Goal: Task Accomplishment & Management: Manage account settings

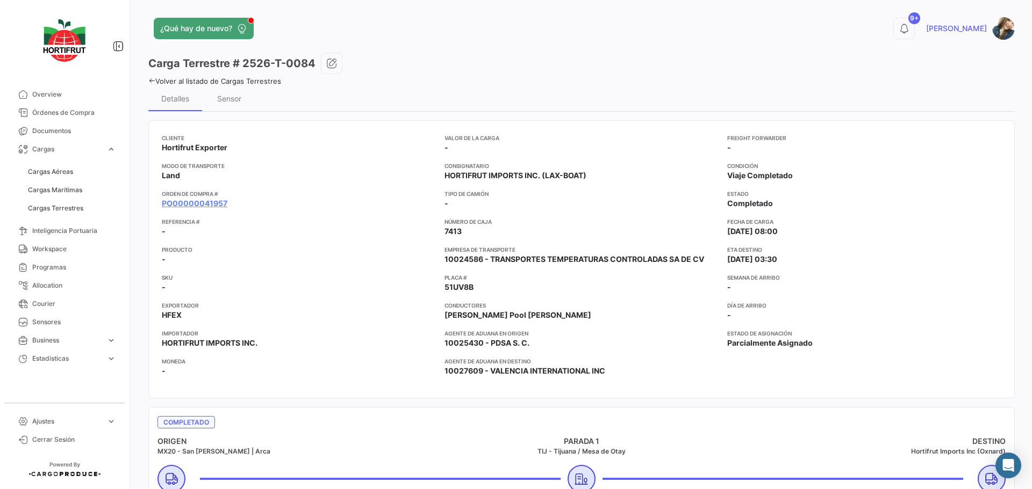
scroll to position [854, 0]
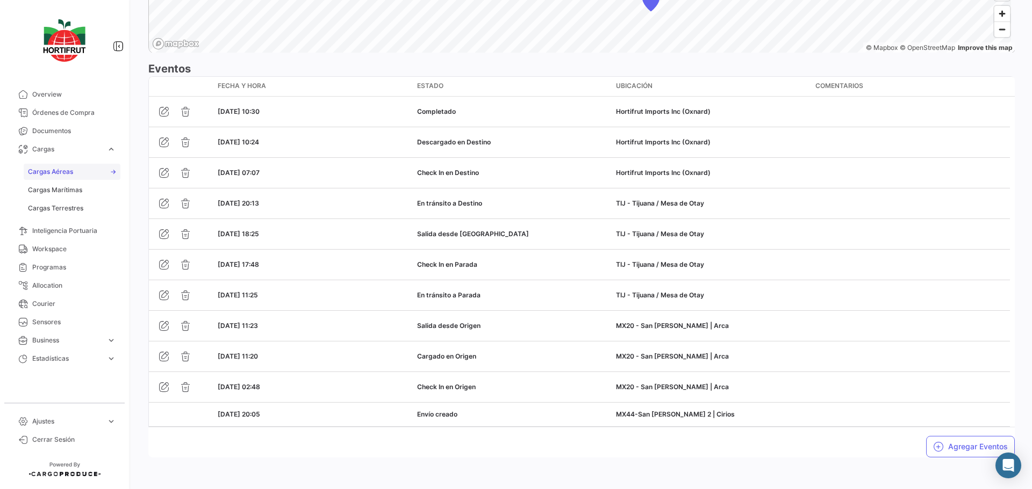
drag, startPoint x: 0, startPoint y: 0, endPoint x: 63, endPoint y: 172, distance: 183.2
click at [63, 172] on span "Cargas Aéreas" at bounding box center [50, 172] width 45 height 10
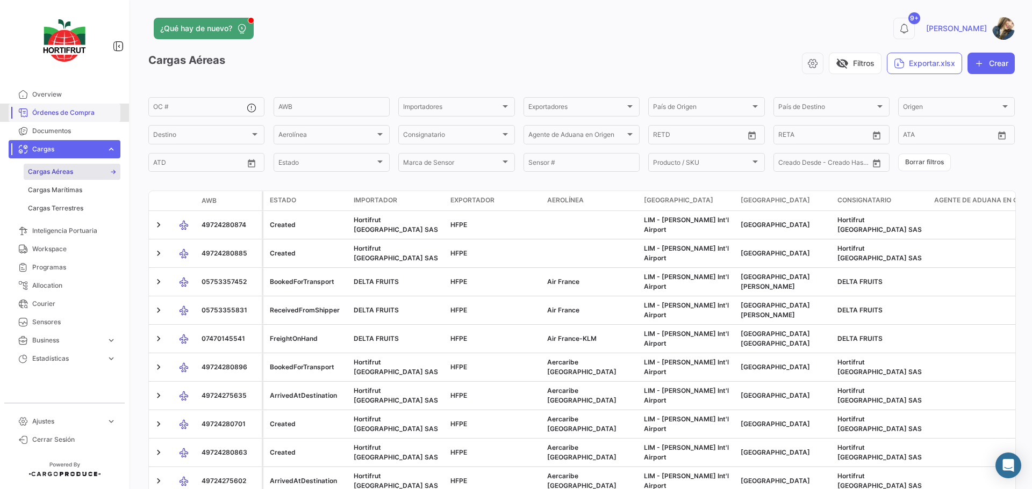
click at [93, 117] on span "Órdenes de Compra" at bounding box center [74, 113] width 84 height 10
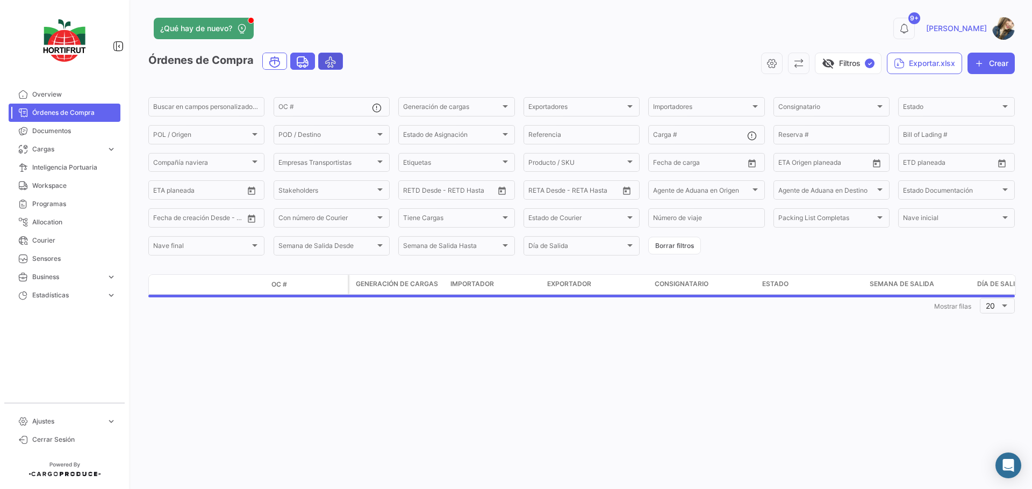
click at [336, 69] on icon "Air" at bounding box center [330, 61] width 13 height 13
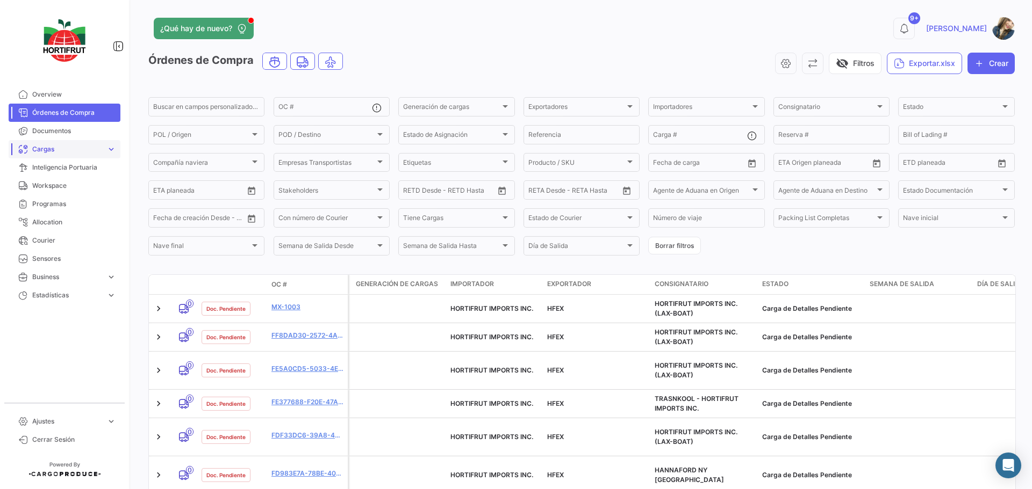
click at [114, 150] on span "expand_more" at bounding box center [111, 150] width 10 height 10
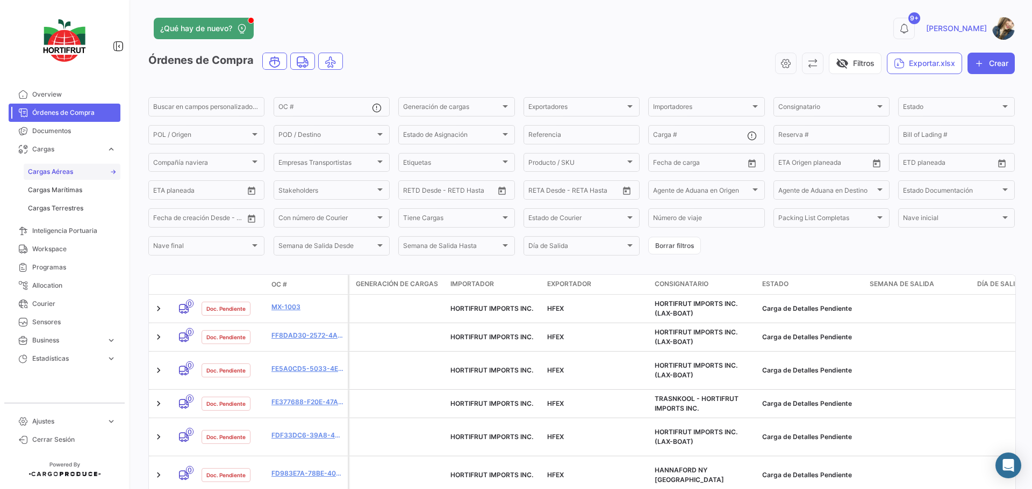
click at [98, 172] on link "Cargas Aéreas" at bounding box center [72, 172] width 97 height 16
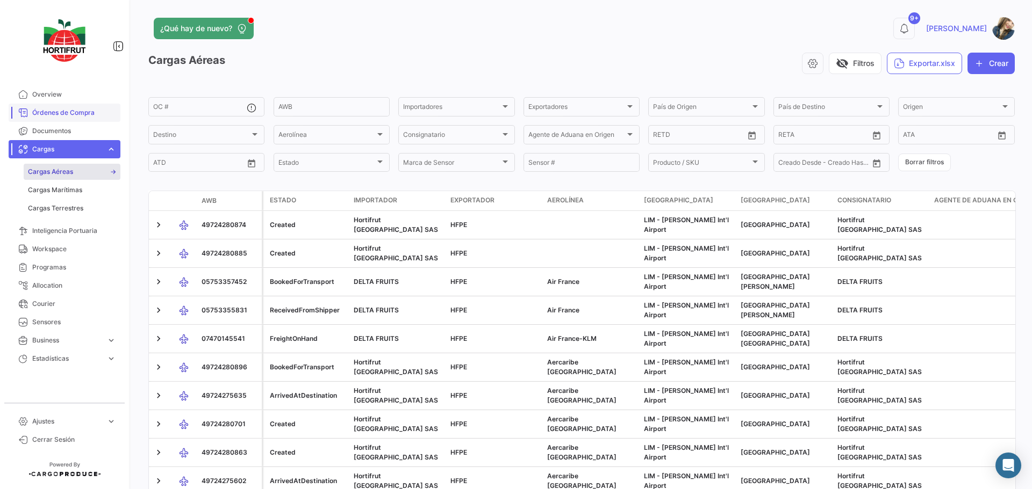
click at [71, 121] on link "Órdenes de Compra" at bounding box center [65, 113] width 112 height 18
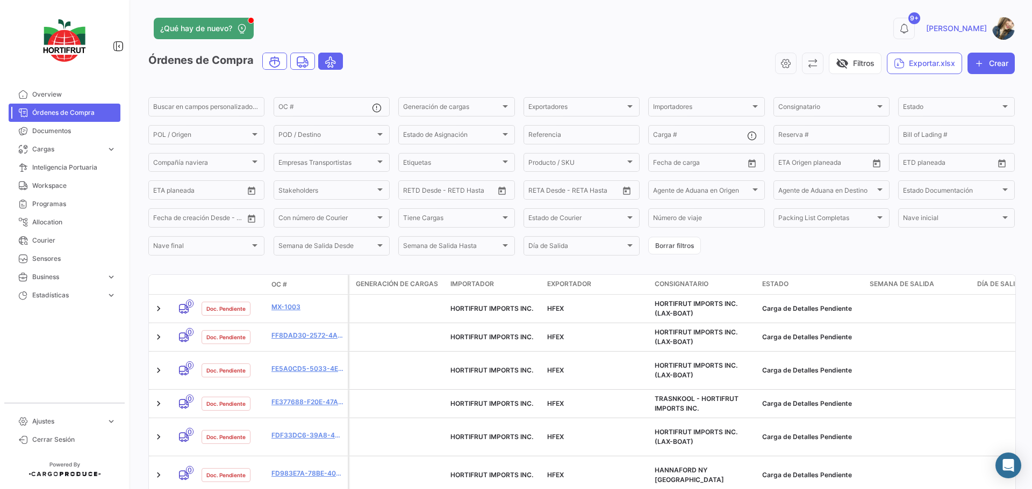
click at [331, 61] on icon "Air" at bounding box center [330, 61] width 13 height 13
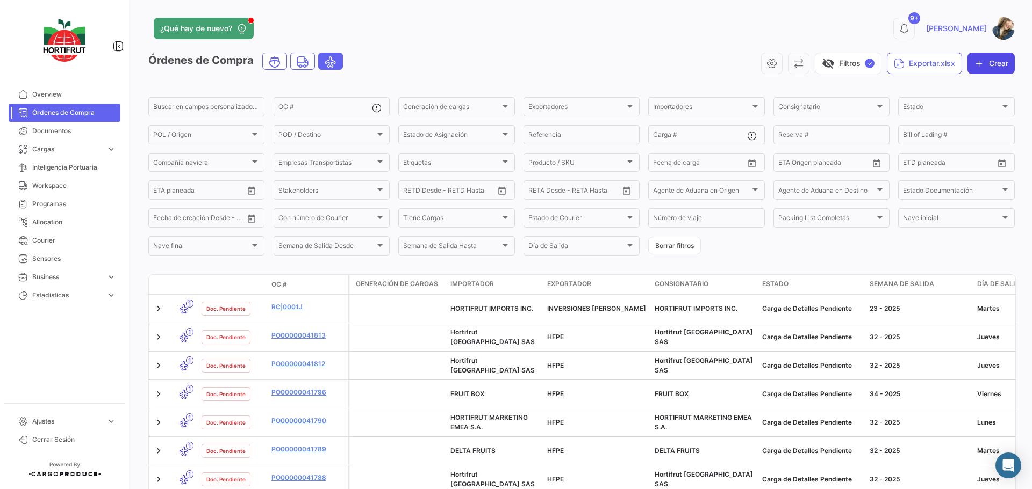
click at [991, 69] on button "Crear" at bounding box center [990, 63] width 47 height 21
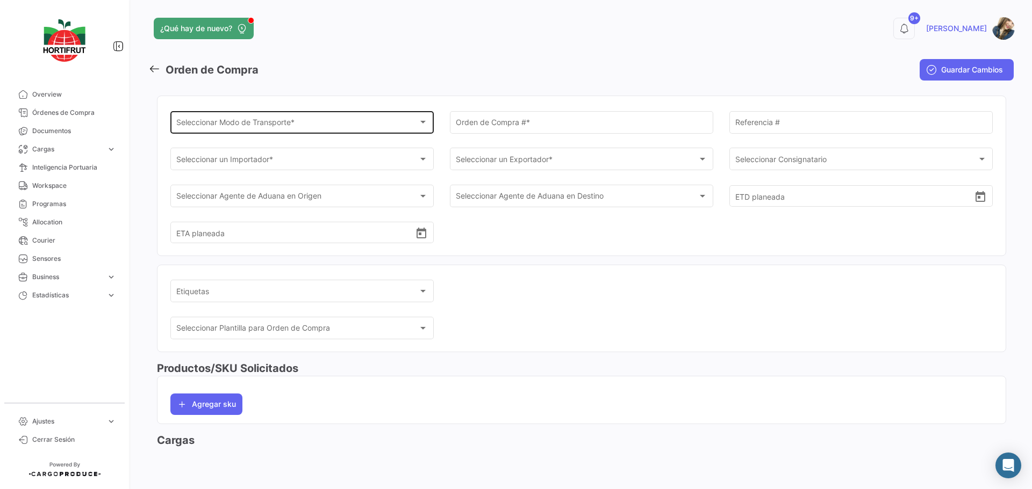
click at [259, 121] on span "Seleccionar Modo de Transporte *" at bounding box center [297, 124] width 242 height 9
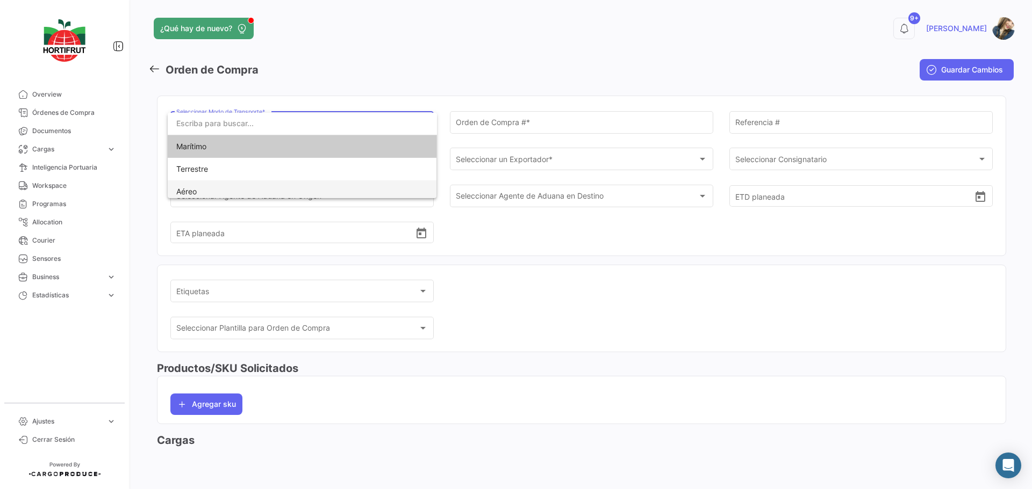
click at [220, 190] on span "Aéreo" at bounding box center [302, 192] width 252 height 23
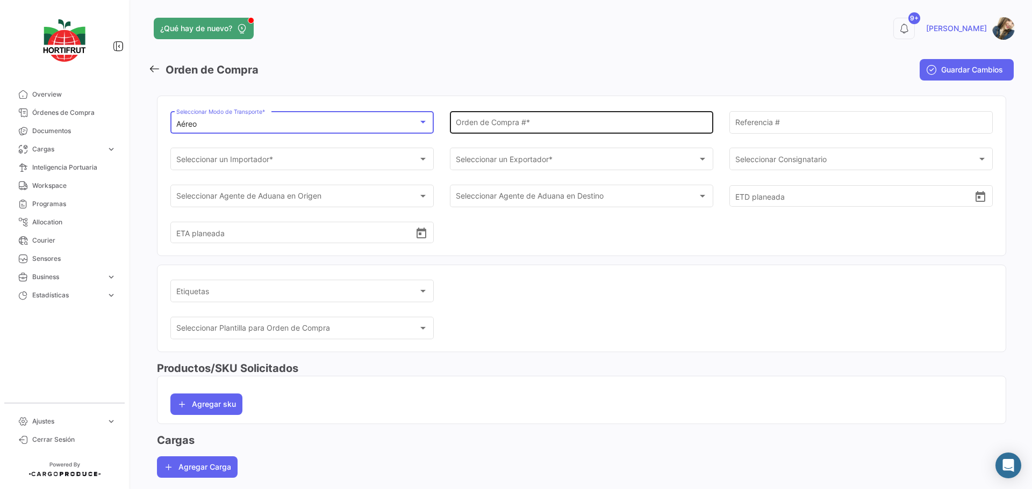
click at [508, 124] on input "Orden de Compra # *" at bounding box center [582, 124] width 252 height 9
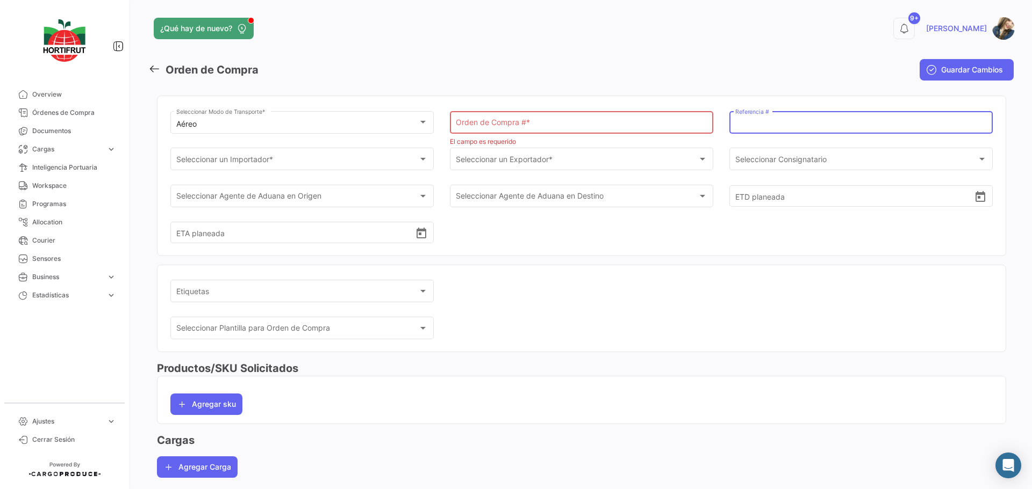
click at [785, 126] on input "Referencia #" at bounding box center [861, 124] width 252 height 9
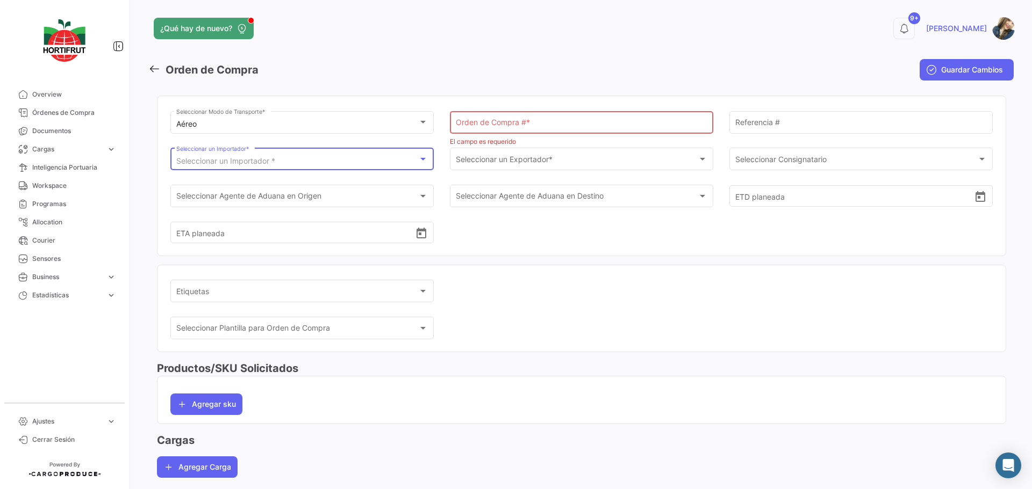
click at [209, 165] on span "Seleccionar un Importador *" at bounding box center [225, 160] width 99 height 9
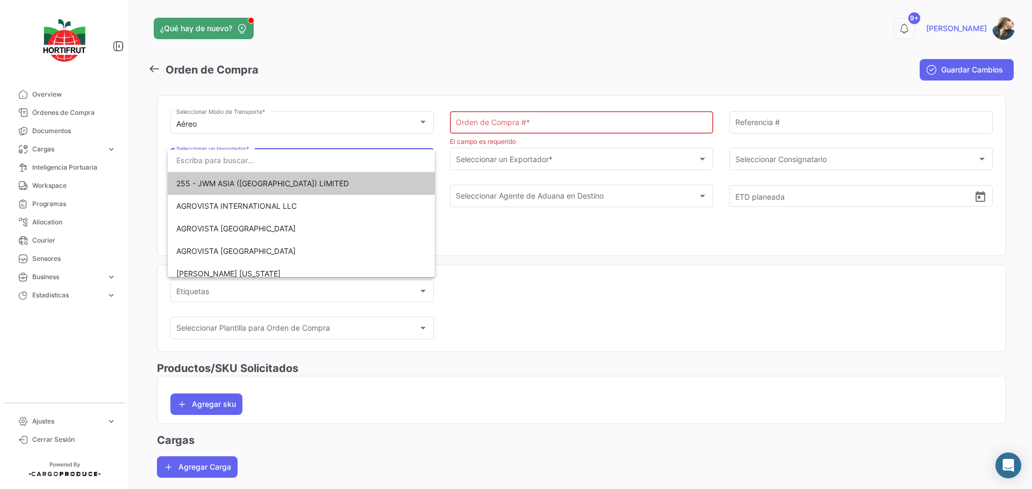
click at [518, 156] on div at bounding box center [516, 244] width 1032 height 489
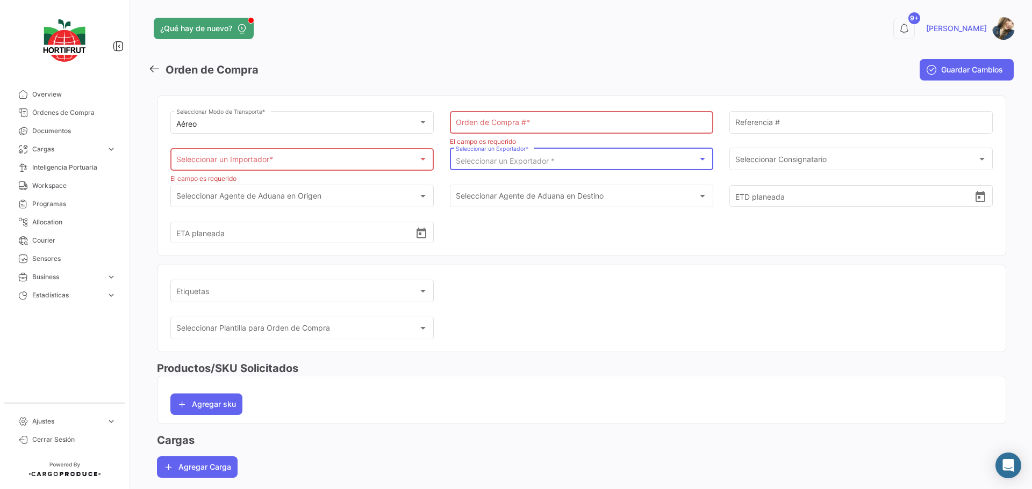
click at [493, 158] on span "Seleccionar un Exportador *" at bounding box center [505, 160] width 99 height 9
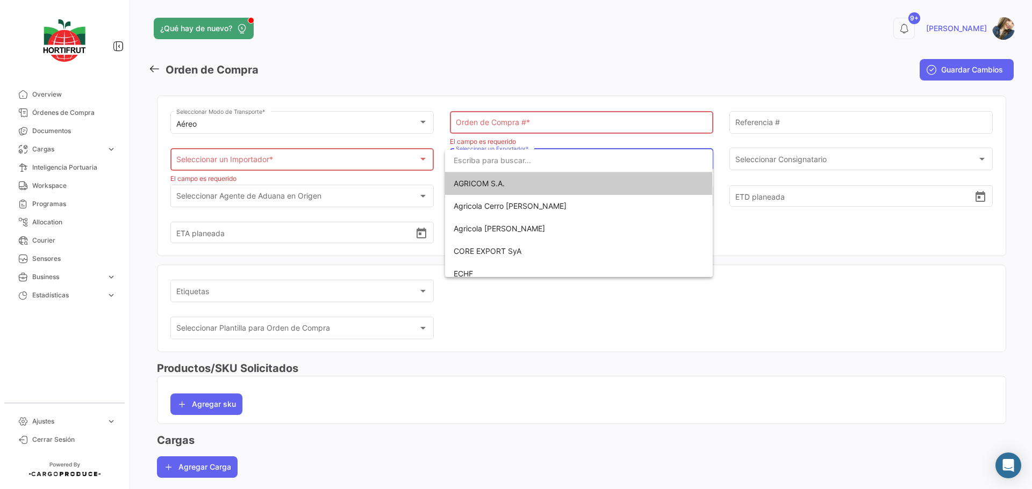
click at [773, 178] on div at bounding box center [516, 244] width 1032 height 489
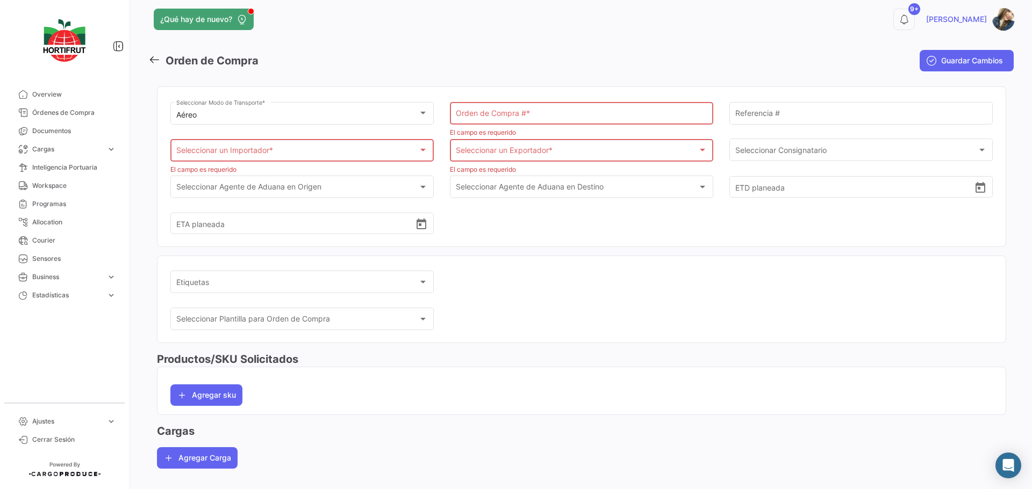
scroll to position [23, 0]
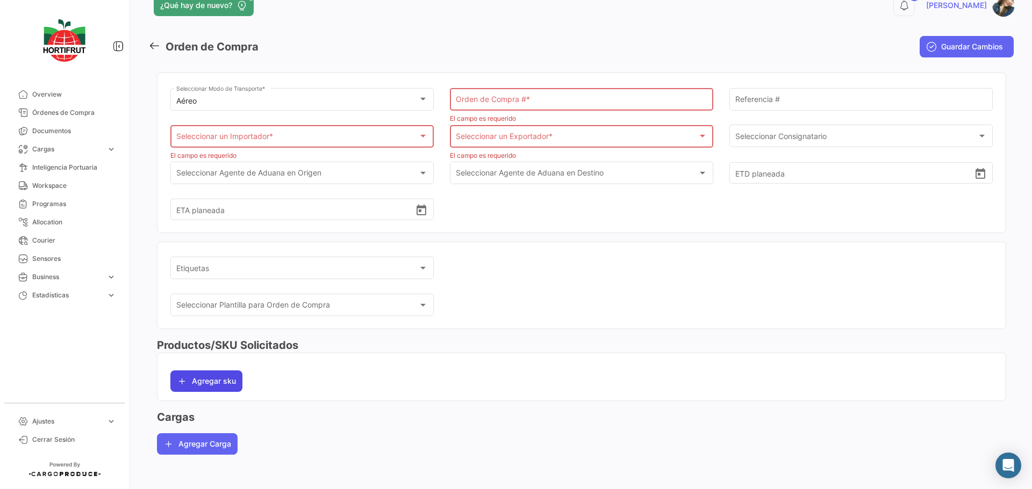
click at [193, 386] on button "Agregar sku" at bounding box center [206, 381] width 72 height 21
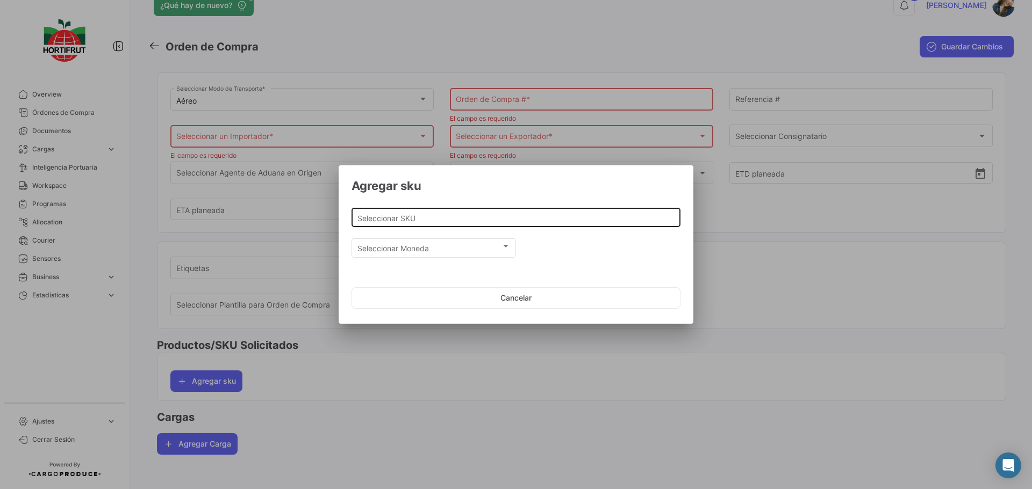
click at [386, 216] on input "Seleccionar SKU" at bounding box center [516, 218] width 318 height 9
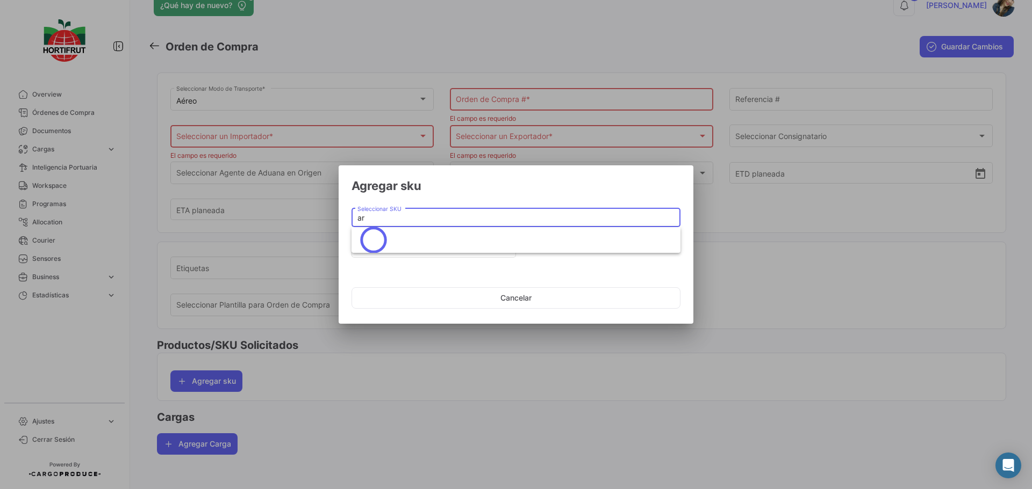
type input "a"
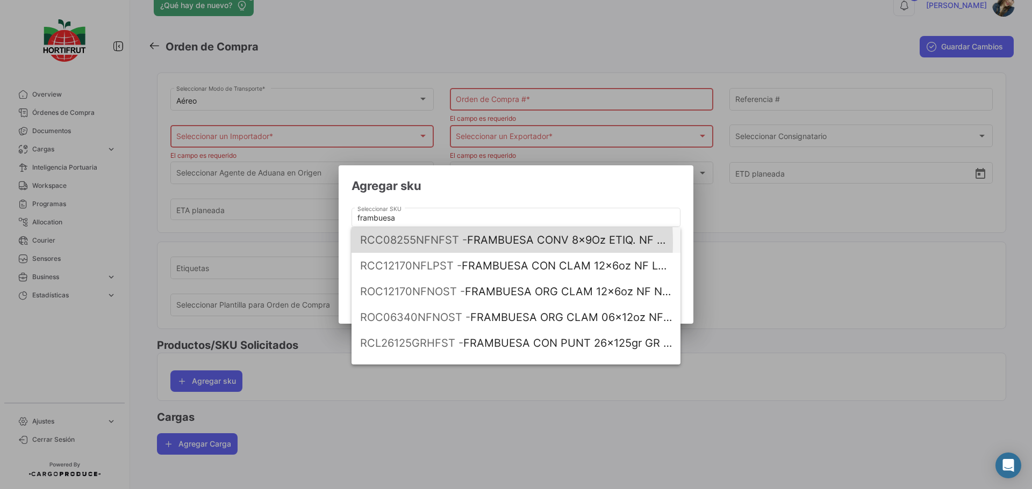
click at [414, 242] on span "RCC08255NFNFST -" at bounding box center [413, 240] width 107 height 13
type input "FRAMBUESA CONV 8x9Oz ETIQ. NF CAJA NTF"
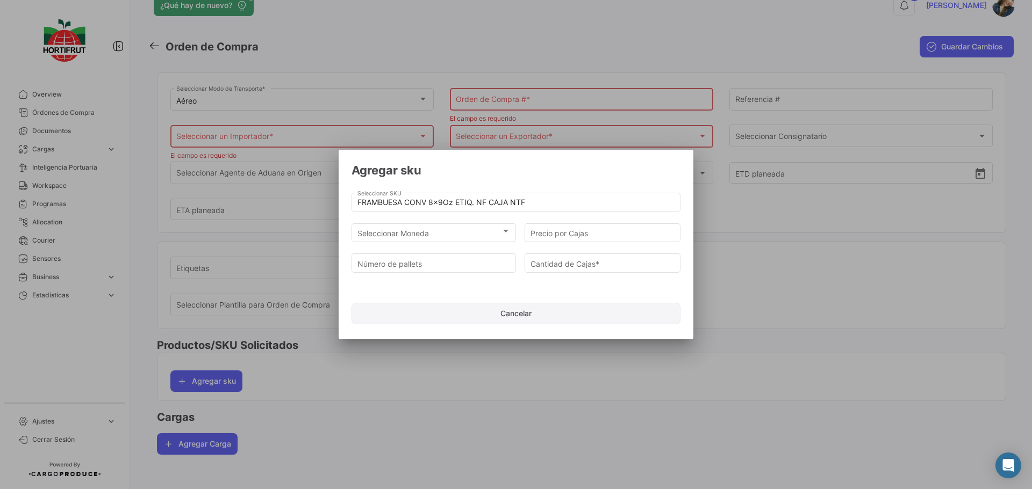
click at [474, 317] on button "Cancelar" at bounding box center [515, 313] width 329 height 21
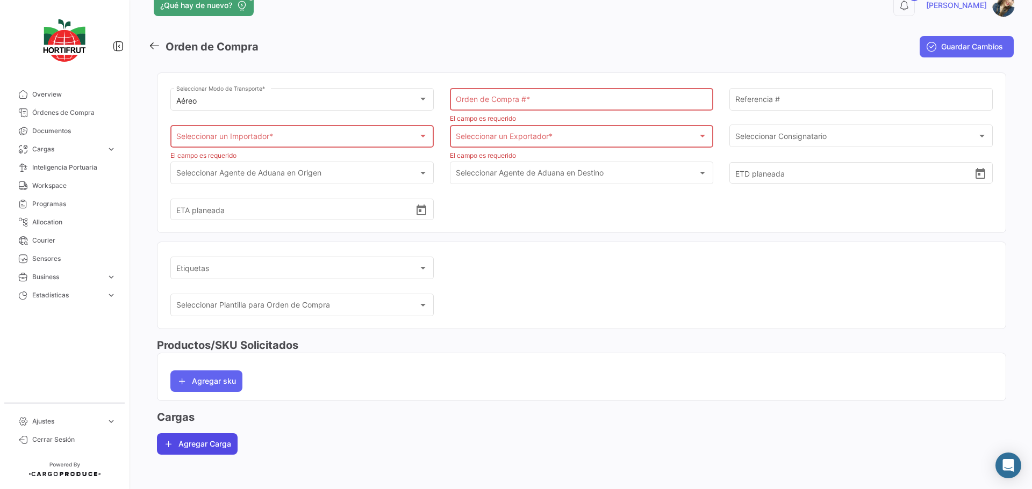
click at [189, 443] on button "Agregar Carga" at bounding box center [197, 444] width 81 height 21
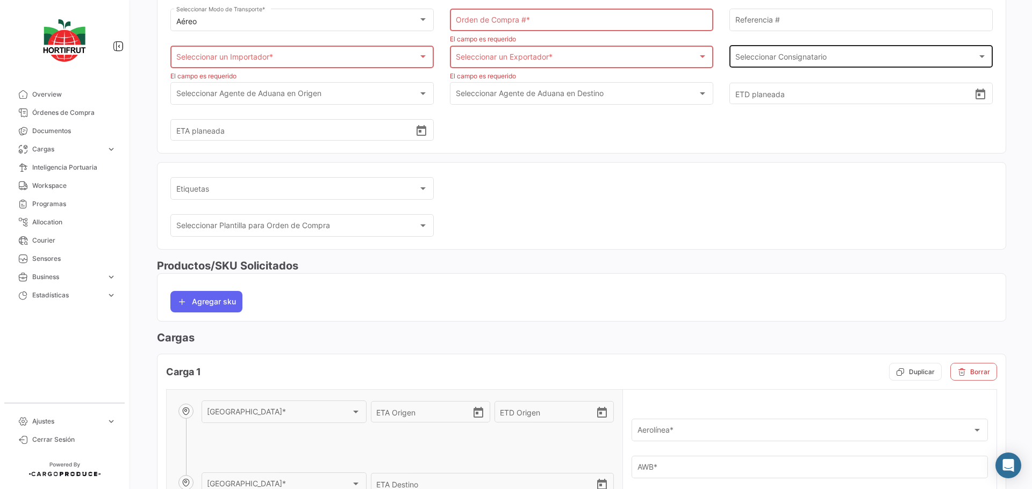
scroll to position [0, 0]
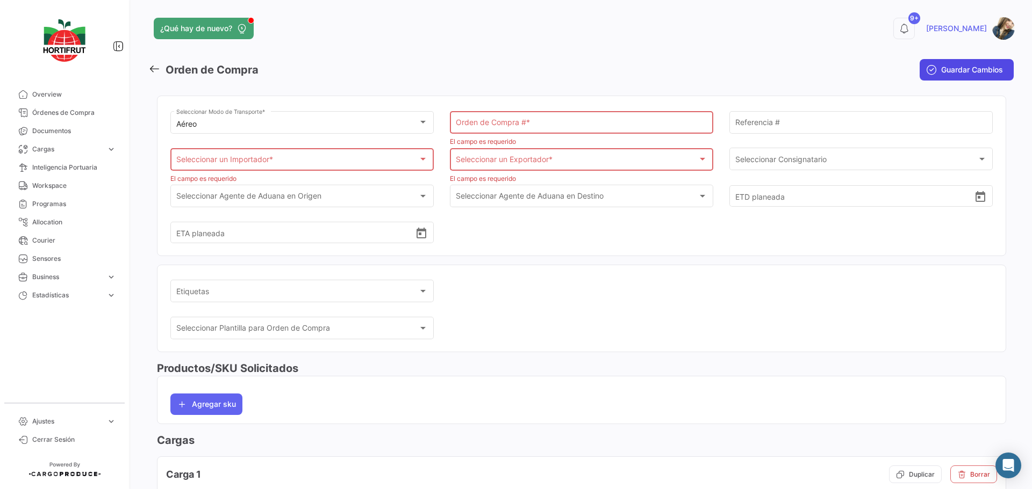
click at [932, 75] on button "Guardar Cambios" at bounding box center [966, 69] width 94 height 21
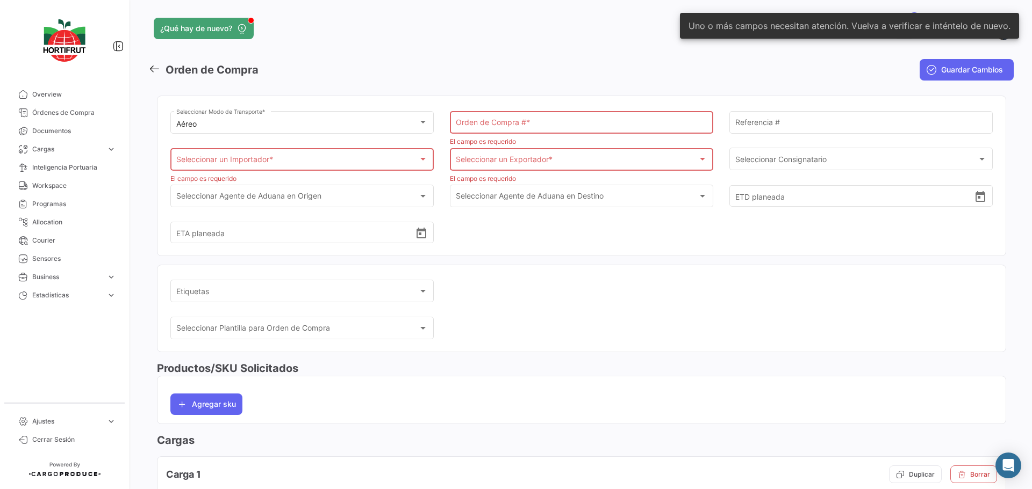
click at [310, 89] on div "Aéreo Seleccionar Modo de Transporte * Orden de Compra # * El campo es requerid…" at bounding box center [581, 176] width 849 height 178
click at [115, 152] on span "expand_more" at bounding box center [111, 150] width 10 height 10
click at [64, 177] on span "Cargas Aéreas" at bounding box center [50, 172] width 45 height 10
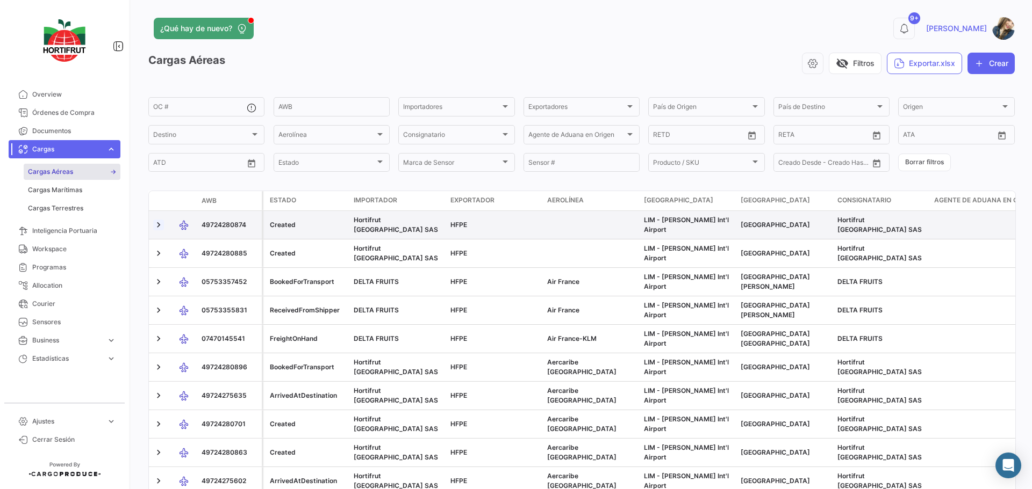
click at [160, 226] on link at bounding box center [158, 225] width 11 height 11
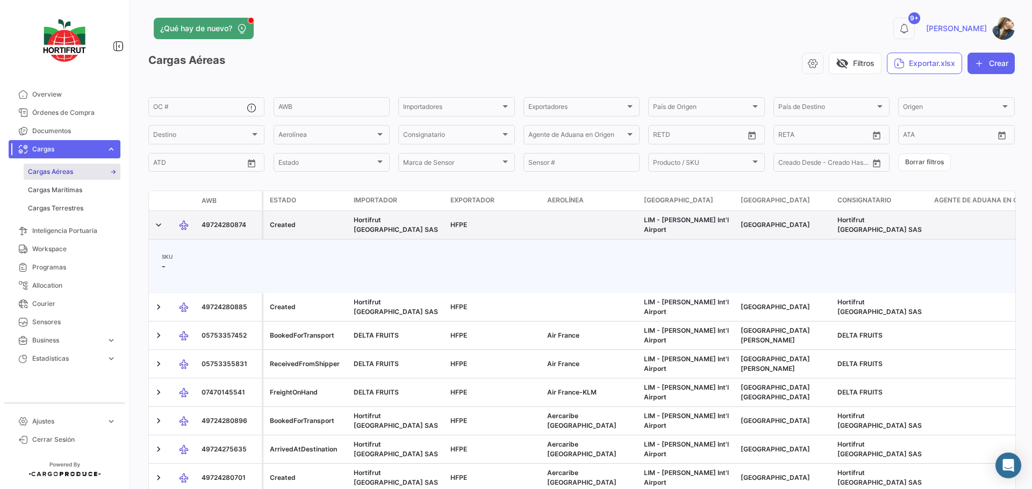
click at [217, 222] on span "49724280874" at bounding box center [223, 225] width 45 height 8
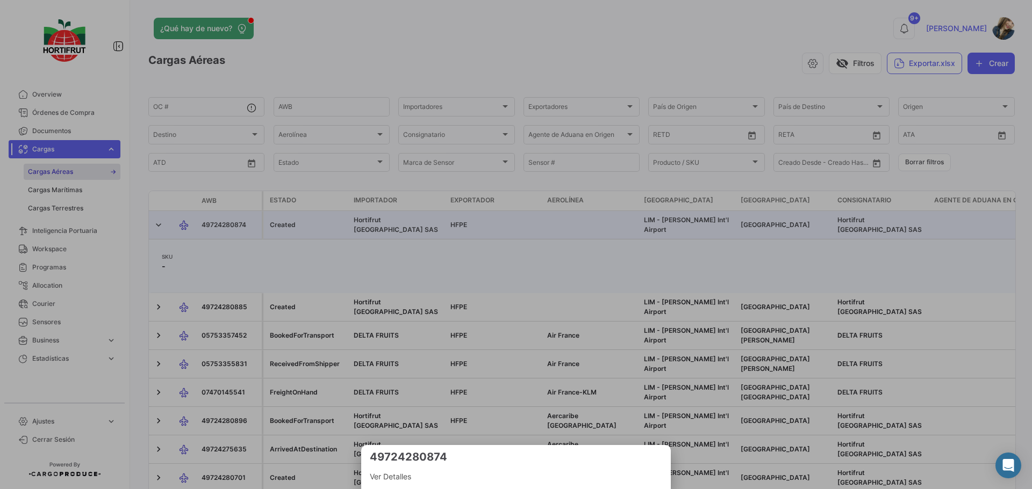
click at [391, 472] on span "Ver Detalles" at bounding box center [516, 477] width 292 height 13
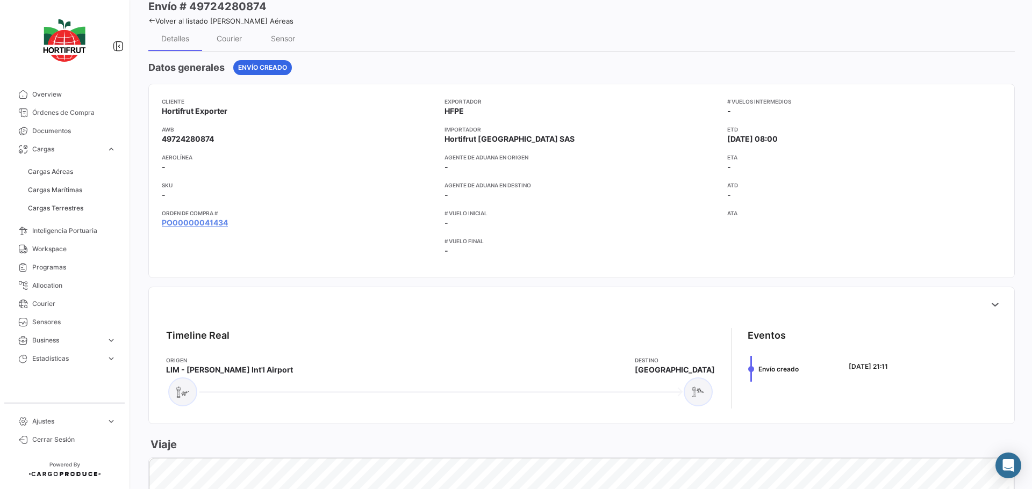
scroll to position [107, 0]
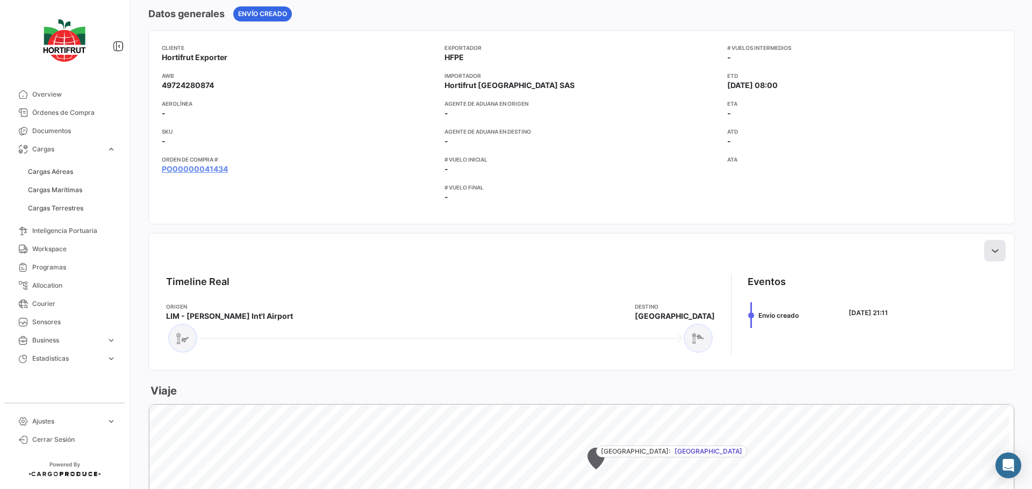
click at [989, 254] on icon at bounding box center [994, 251] width 11 height 11
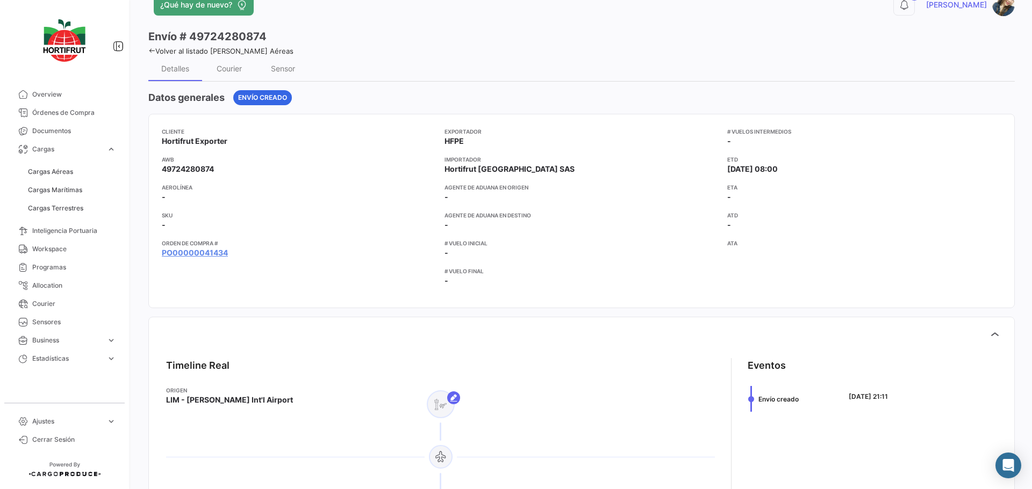
scroll to position [0, 0]
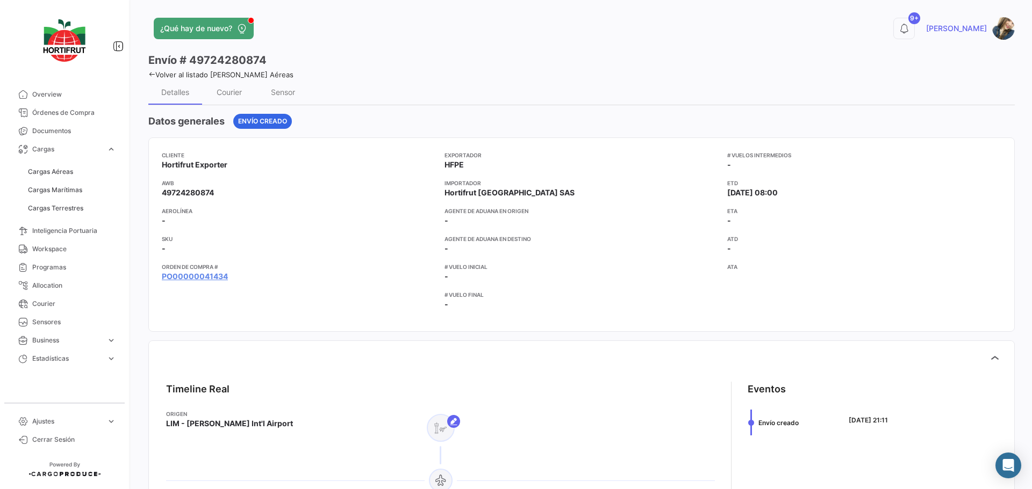
click at [230, 75] on link "Volver al listado [PERSON_NAME] Aéreas" at bounding box center [220, 74] width 145 height 9
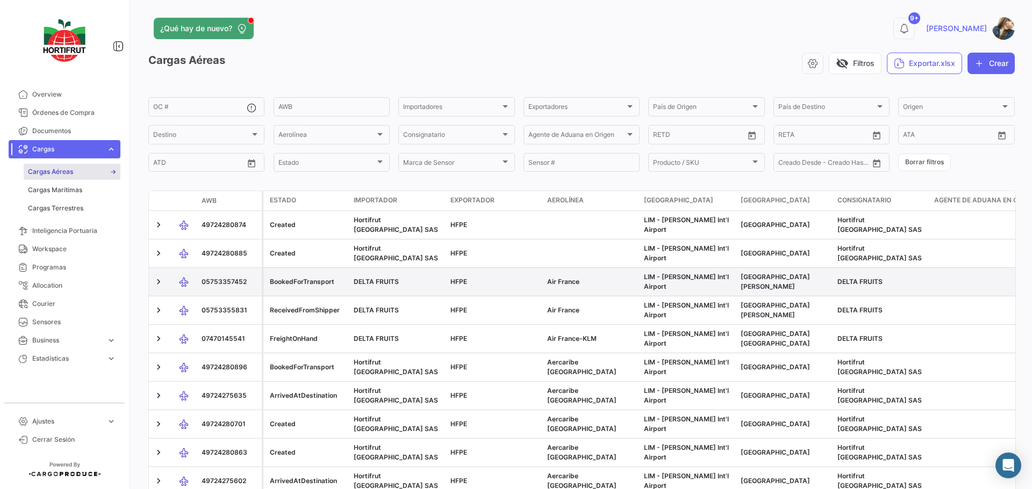
click at [203, 282] on span "05753357452" at bounding box center [223, 282] width 45 height 8
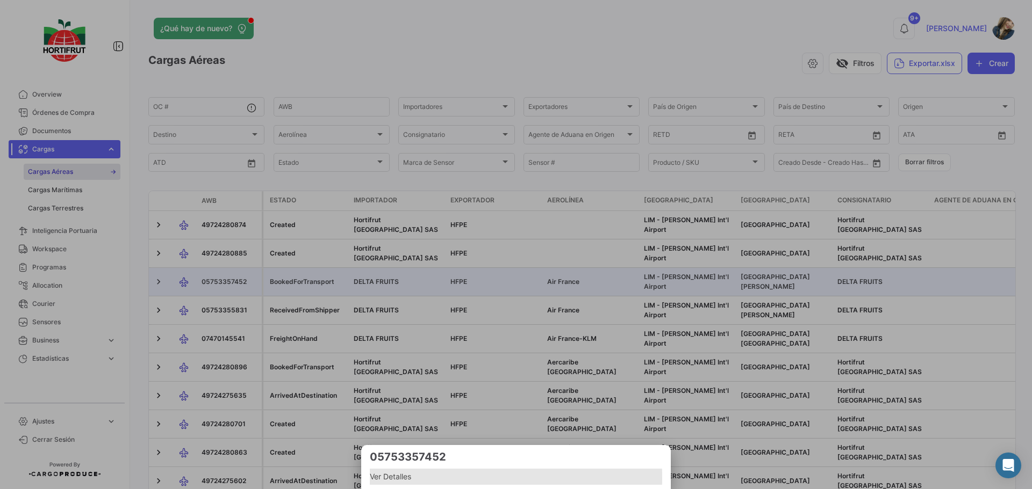
click at [398, 478] on span "Ver Detalles" at bounding box center [516, 477] width 292 height 13
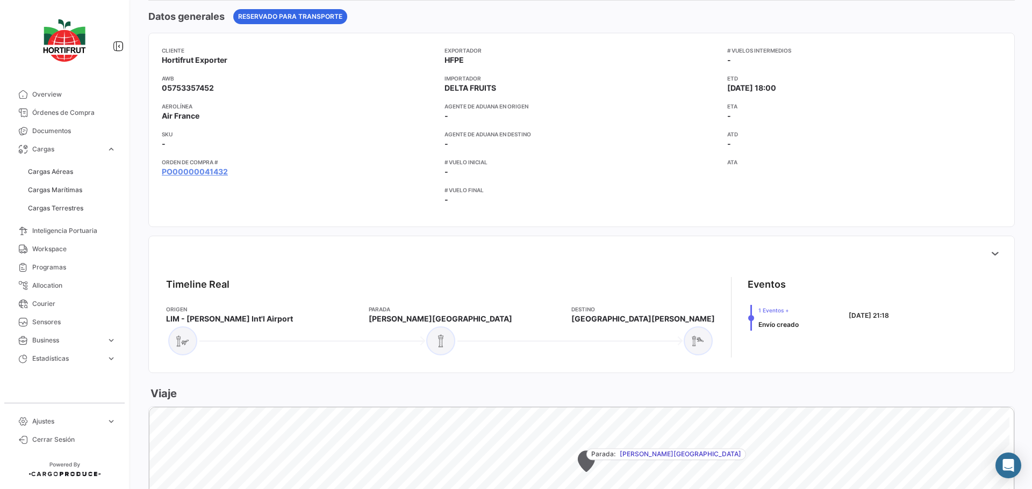
scroll to position [107, 0]
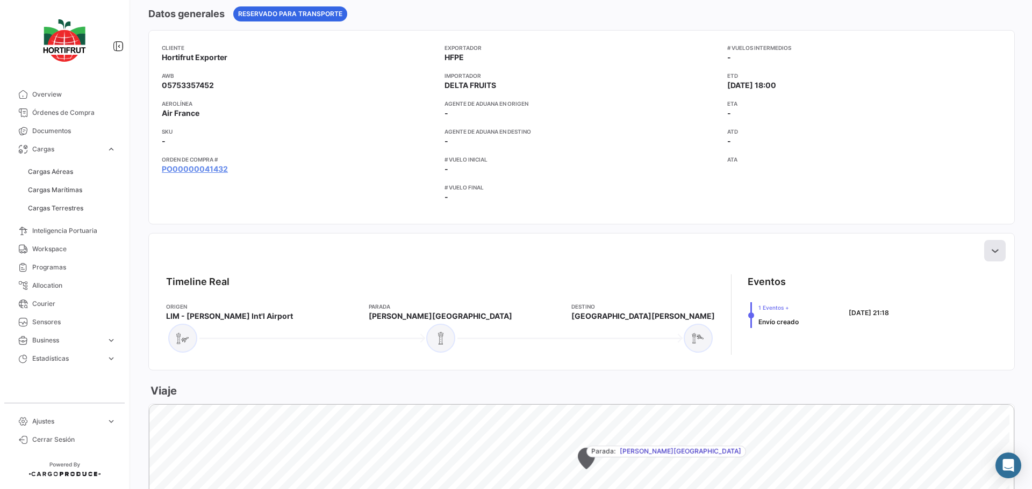
click at [992, 246] on icon at bounding box center [994, 251] width 11 height 11
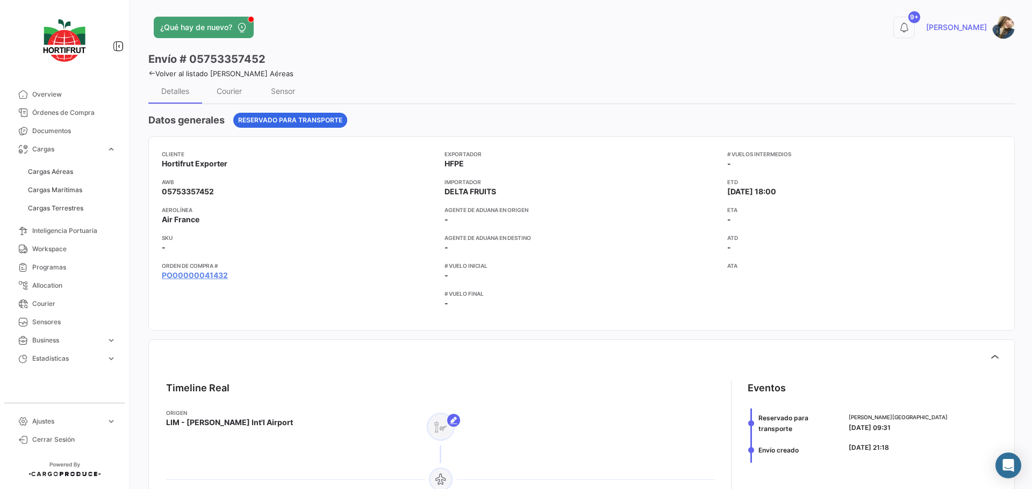
scroll to position [0, 0]
click at [261, 74] on link "Volver al listado [PERSON_NAME] Aéreas" at bounding box center [220, 74] width 145 height 9
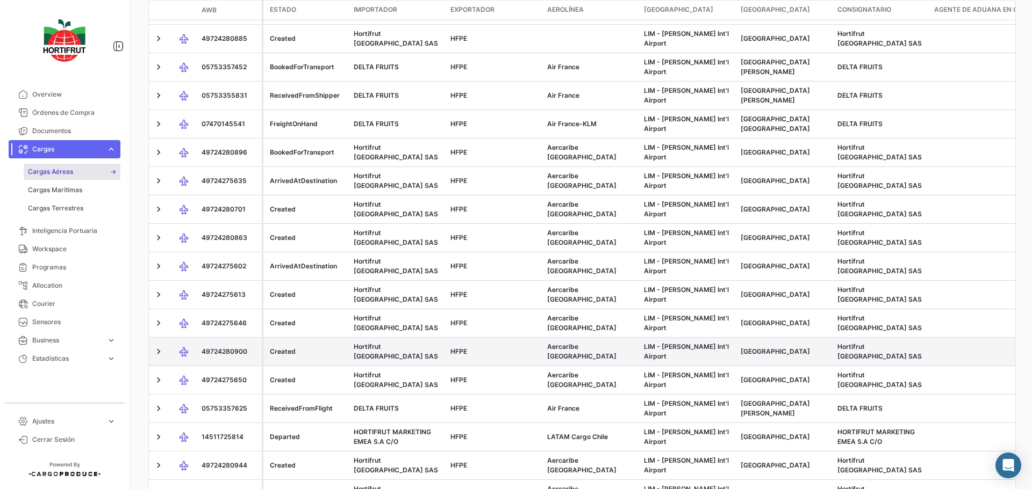
scroll to position [269, 0]
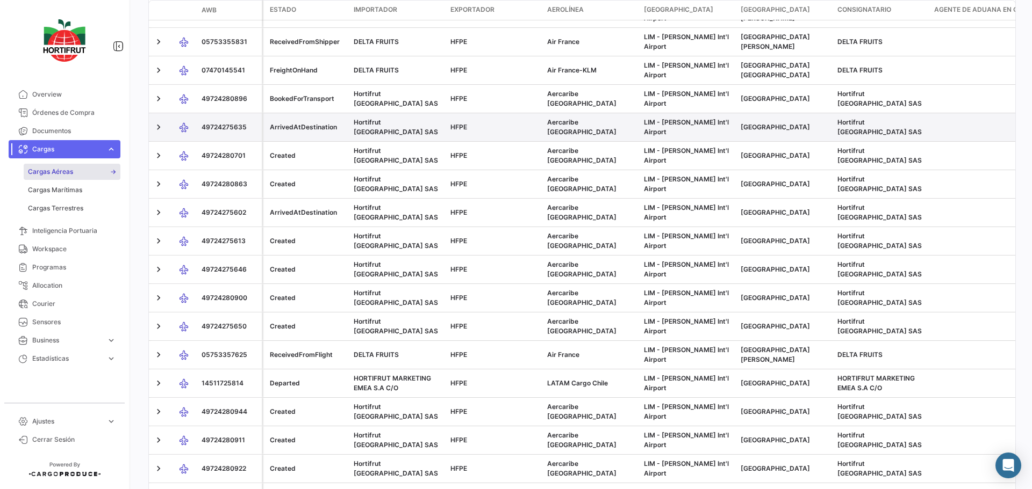
click at [222, 128] on span "49724275635" at bounding box center [223, 127] width 45 height 8
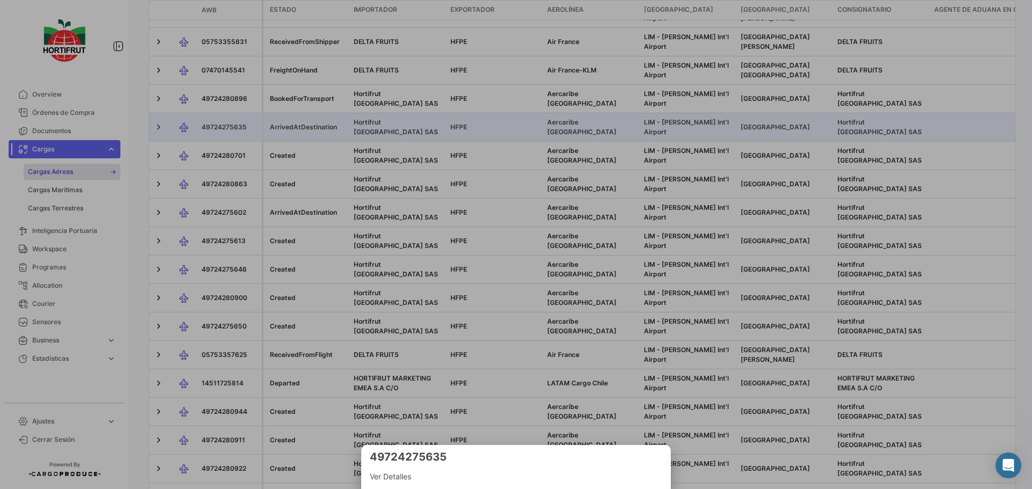
click at [506, 478] on span "Ver Detalles" at bounding box center [516, 477] width 292 height 13
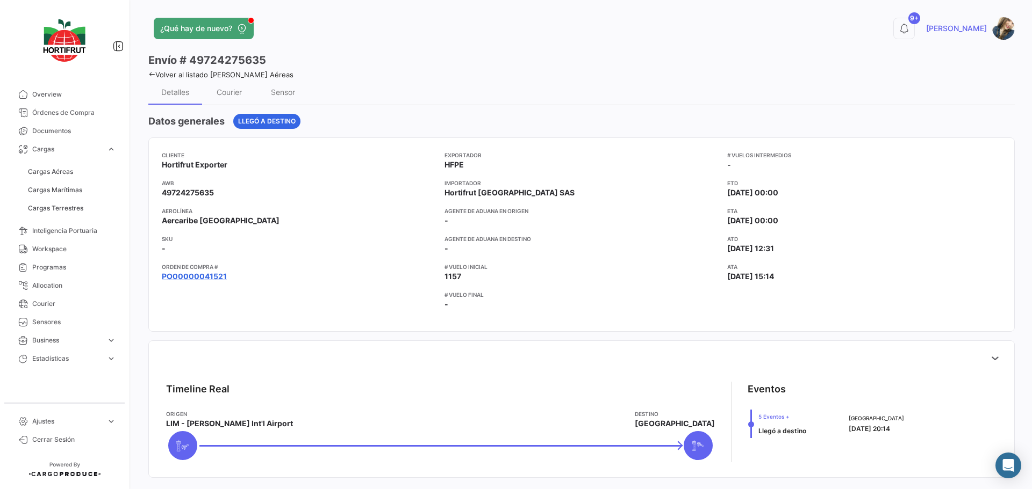
click at [222, 280] on link "PO00000041521" at bounding box center [194, 276] width 65 height 11
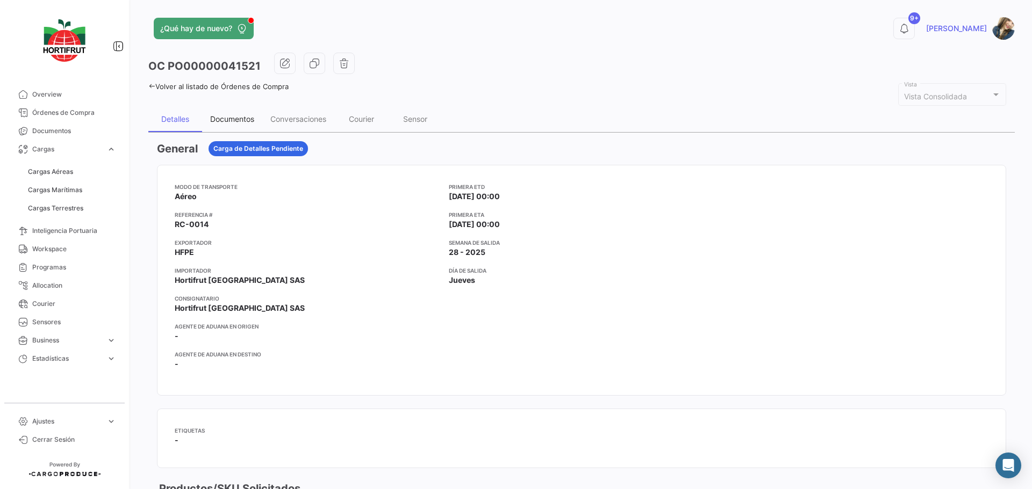
click at [241, 122] on div "Documentos" at bounding box center [232, 118] width 44 height 9
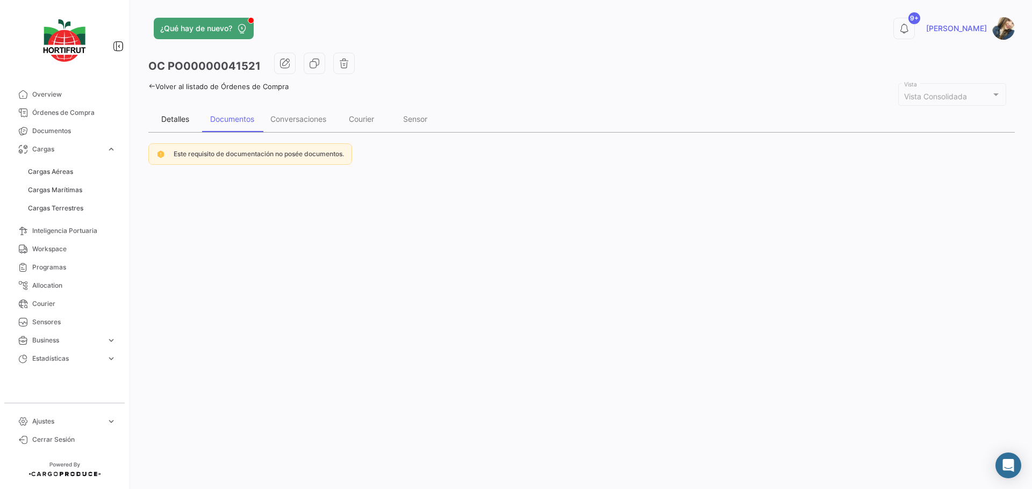
click at [193, 119] on div "Detalles" at bounding box center [175, 119] width 54 height 26
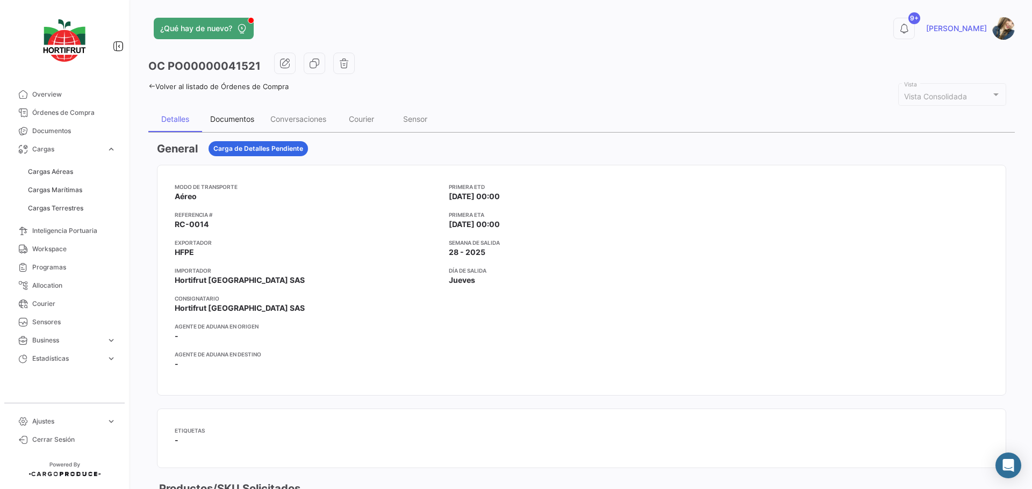
click at [248, 123] on div "Documentos" at bounding box center [232, 118] width 44 height 9
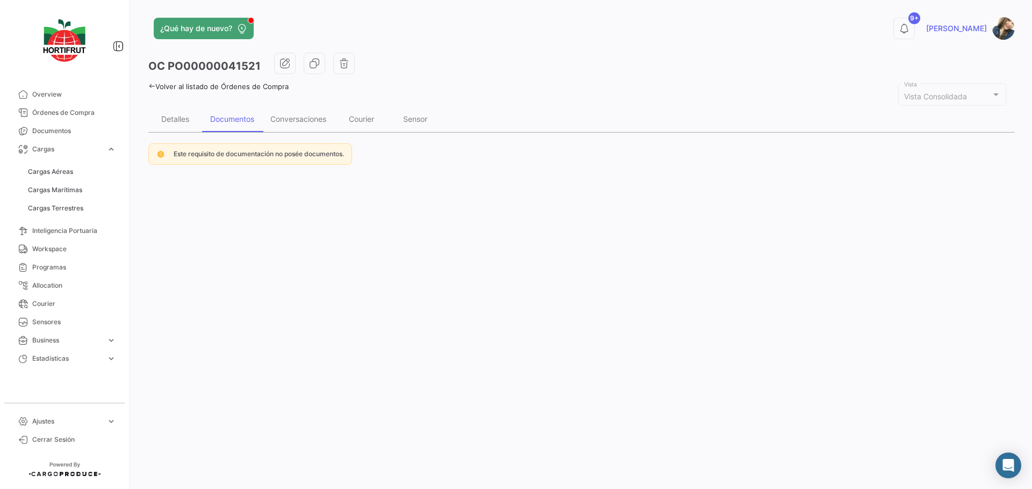
click at [239, 87] on link "Volver al listado de Órdenes de Compra" at bounding box center [218, 86] width 140 height 9
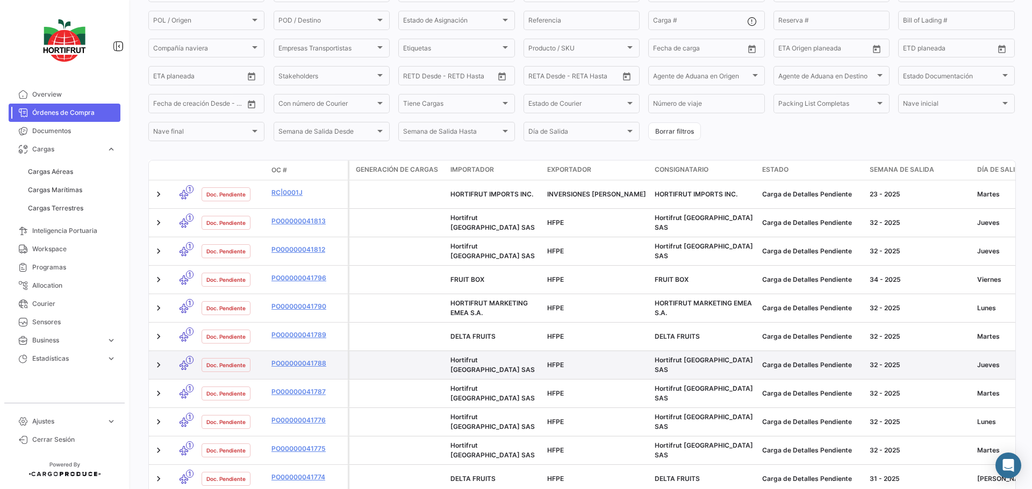
scroll to position [161, 0]
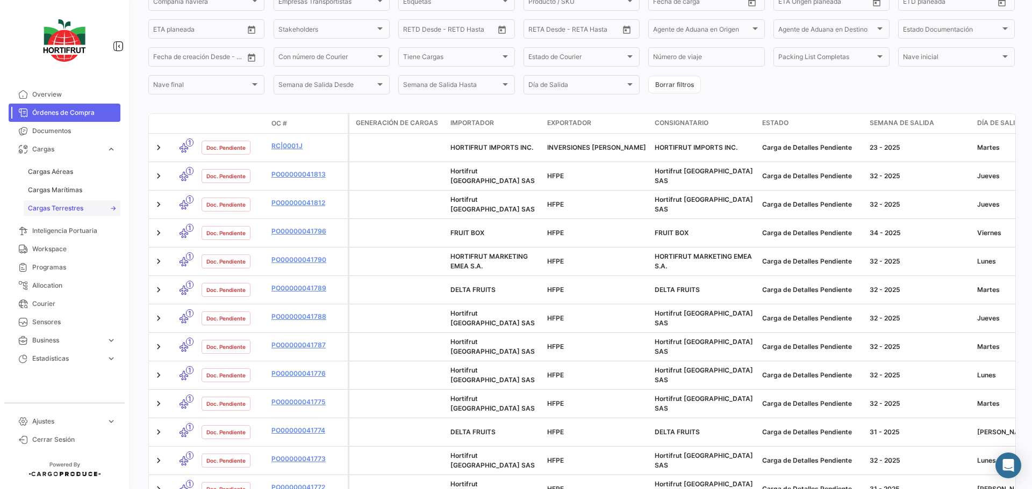
click at [82, 203] on link "Cargas Terrestres" at bounding box center [72, 208] width 97 height 16
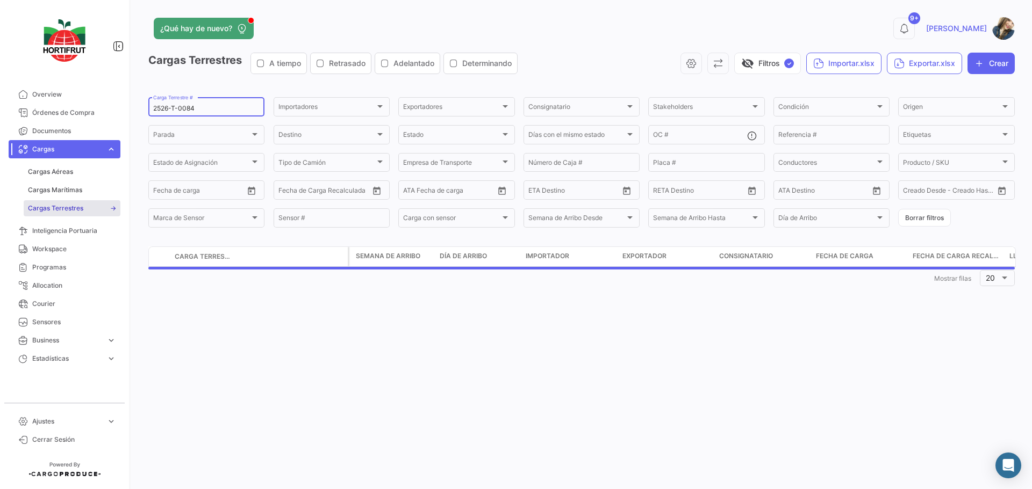
click at [215, 107] on input "2526-T-0084" at bounding box center [206, 109] width 106 height 8
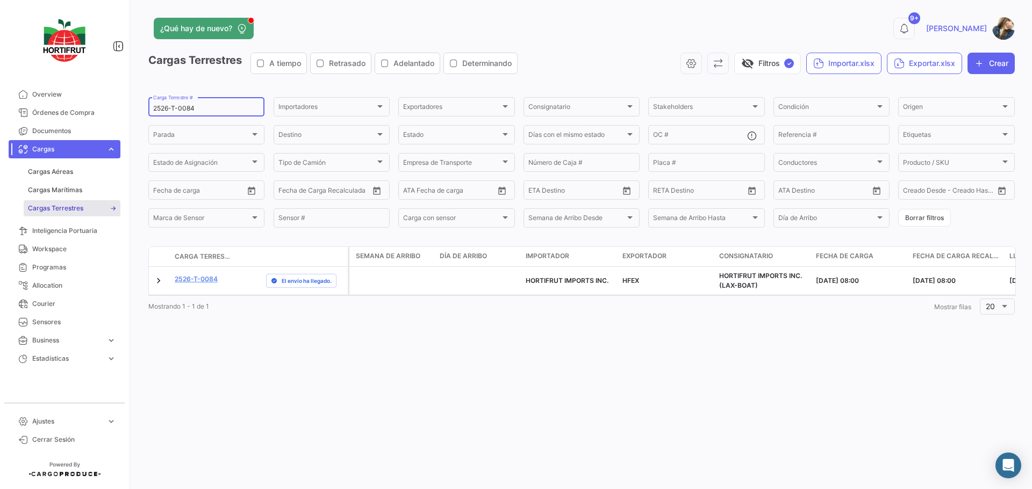
paste input "163"
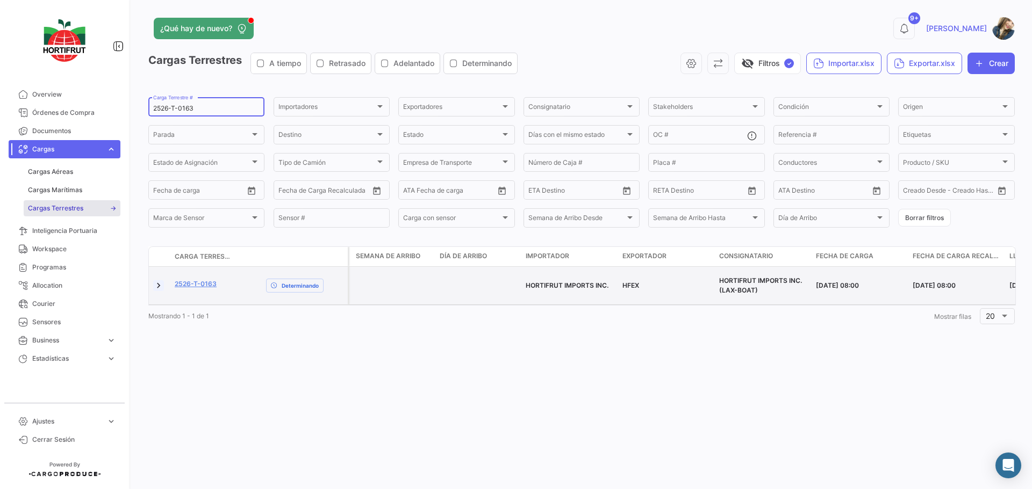
type input "2526-T-0163"
click at [157, 280] on link at bounding box center [158, 285] width 11 height 11
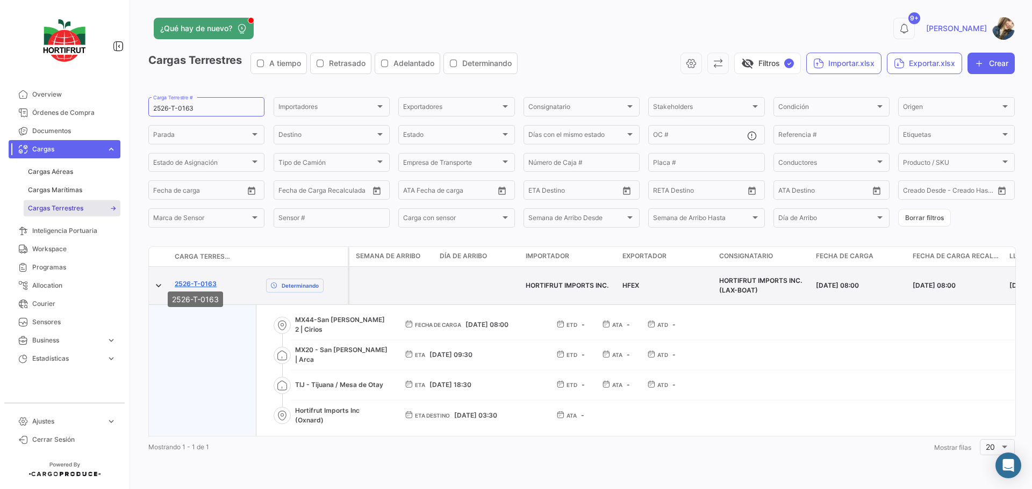
click at [184, 279] on link "2526-T-0163" at bounding box center [196, 284] width 42 height 10
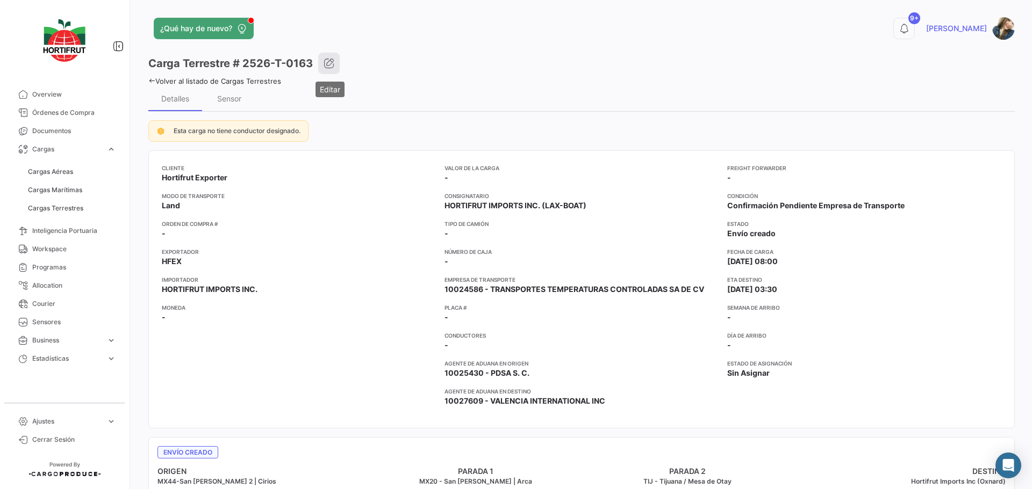
click at [331, 67] on icon "button" at bounding box center [328, 63] width 11 height 11
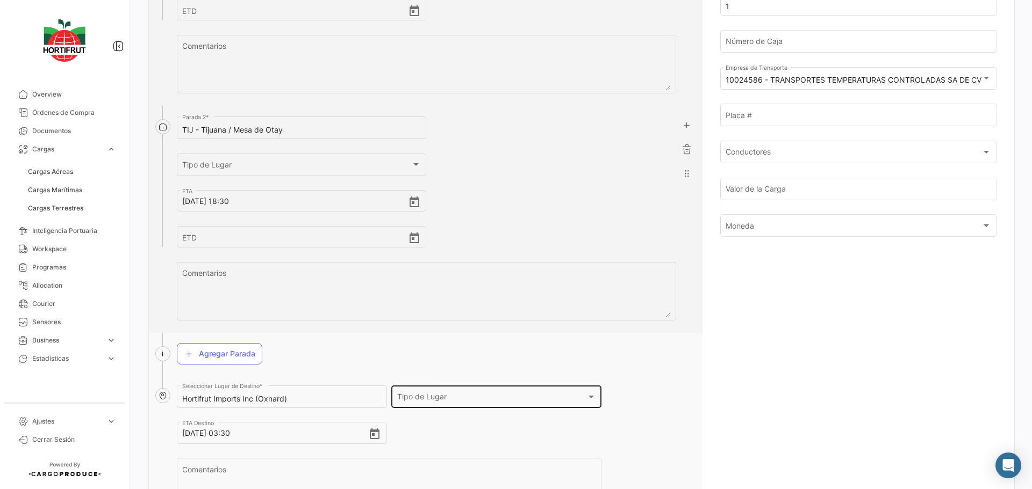
scroll to position [451, 0]
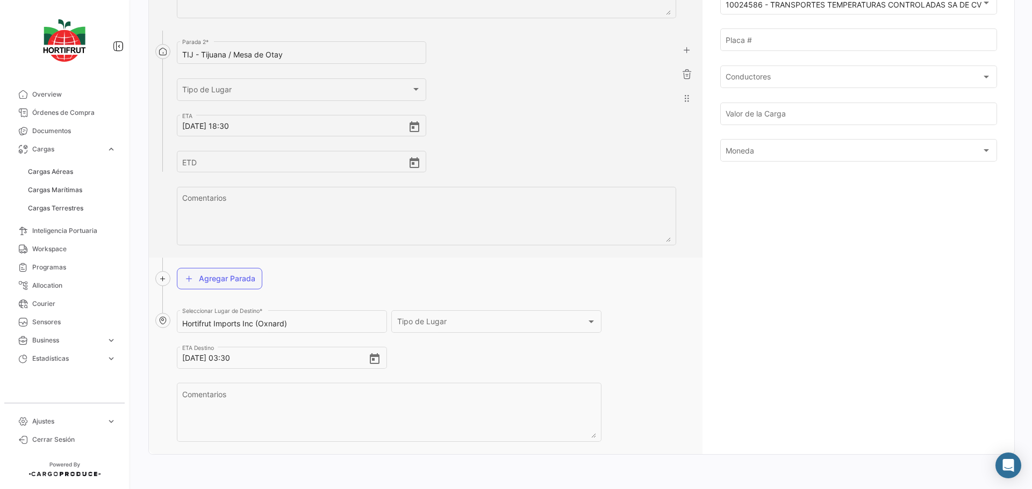
click at [248, 279] on button "Agregar Parada" at bounding box center [219, 278] width 85 height 21
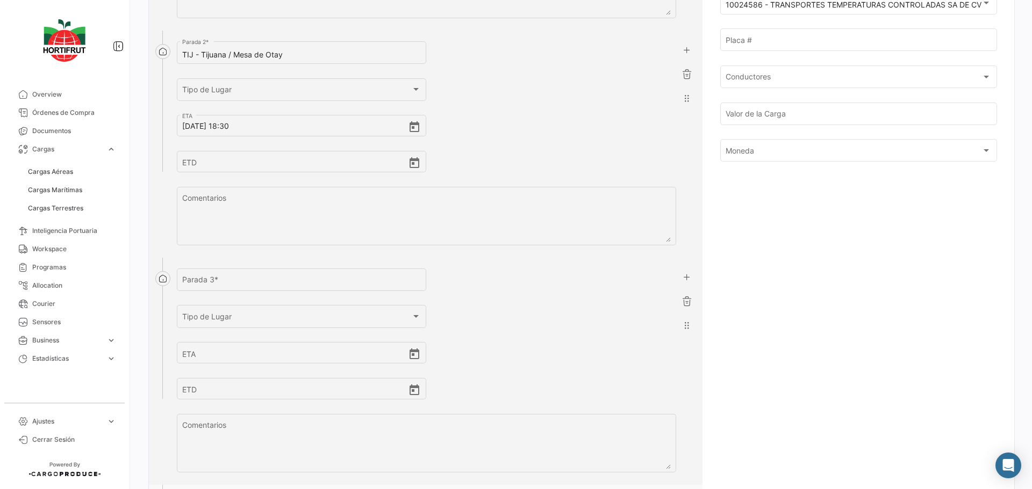
click at [248, 279] on input "[PERSON_NAME] 3 *" at bounding box center [301, 282] width 239 height 9
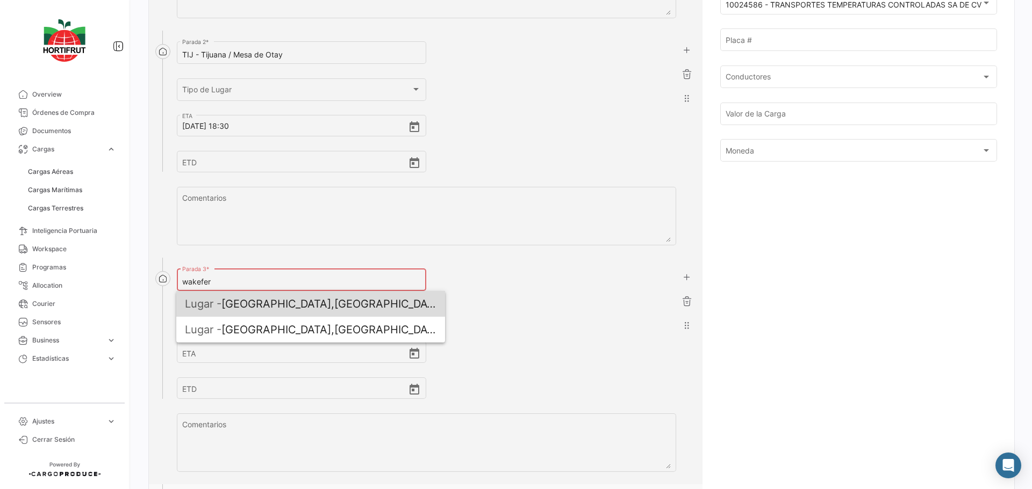
click at [275, 298] on span "Lugar - [GEOGRAPHIC_DATA],[GEOGRAPHIC_DATA] warehouse" at bounding box center [310, 304] width 251 height 26
type input "[GEOGRAPHIC_DATA],[GEOGRAPHIC_DATA] warehouse"
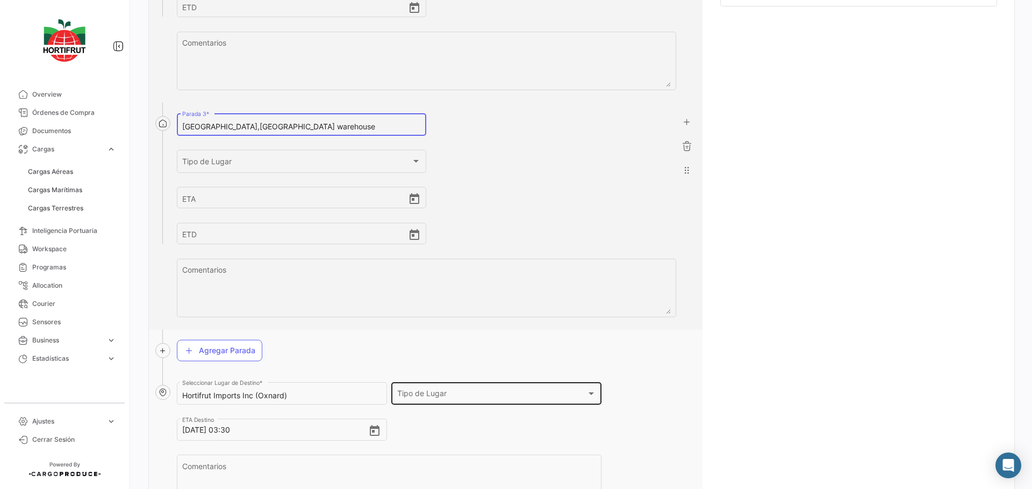
scroll to position [679, 0]
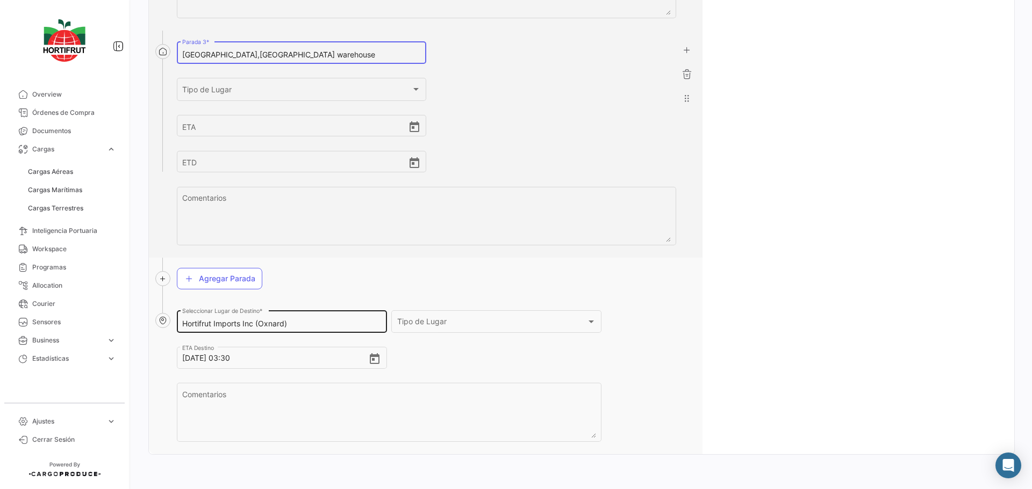
click at [311, 328] on input "Hortifrut Imports Inc (Oxnard)" at bounding box center [281, 324] width 199 height 9
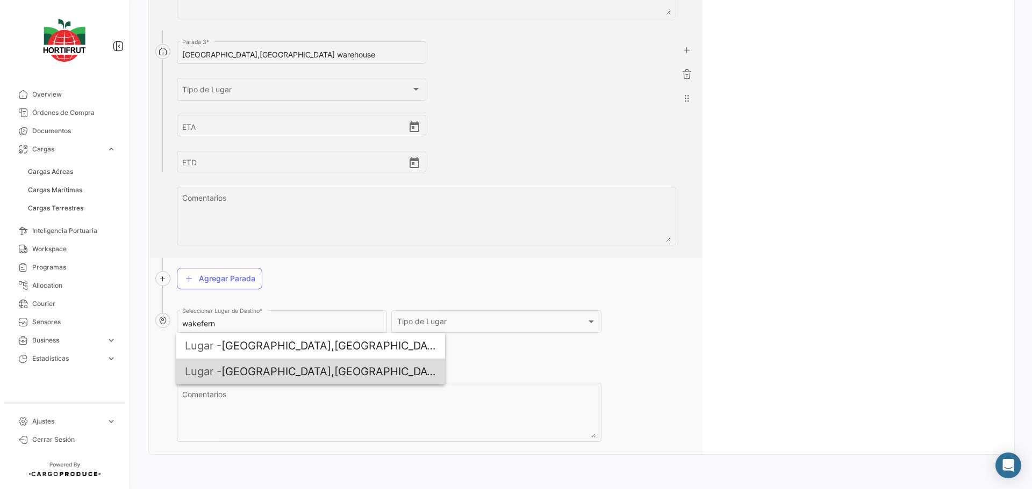
click at [297, 365] on span "Lugar - Wakefern [GEOGRAPHIC_DATA],[GEOGRAPHIC_DATA] warehouse" at bounding box center [310, 372] width 251 height 26
type input "[GEOGRAPHIC_DATA],[GEOGRAPHIC_DATA] warehouse"
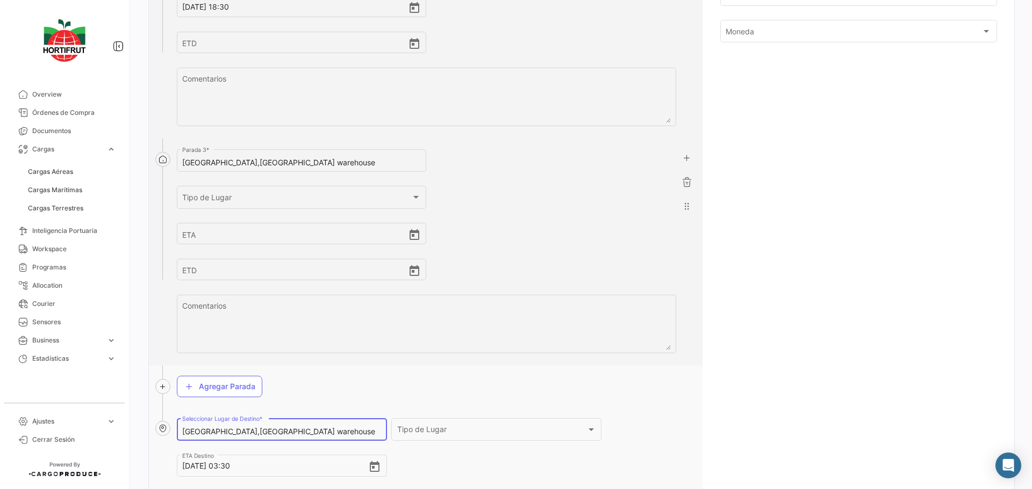
scroll to position [571, 0]
click at [288, 8] on input "[DATE] 18:30" at bounding box center [295, 7] width 226 height 38
click at [207, 234] on input "ETA" at bounding box center [295, 234] width 226 height 38
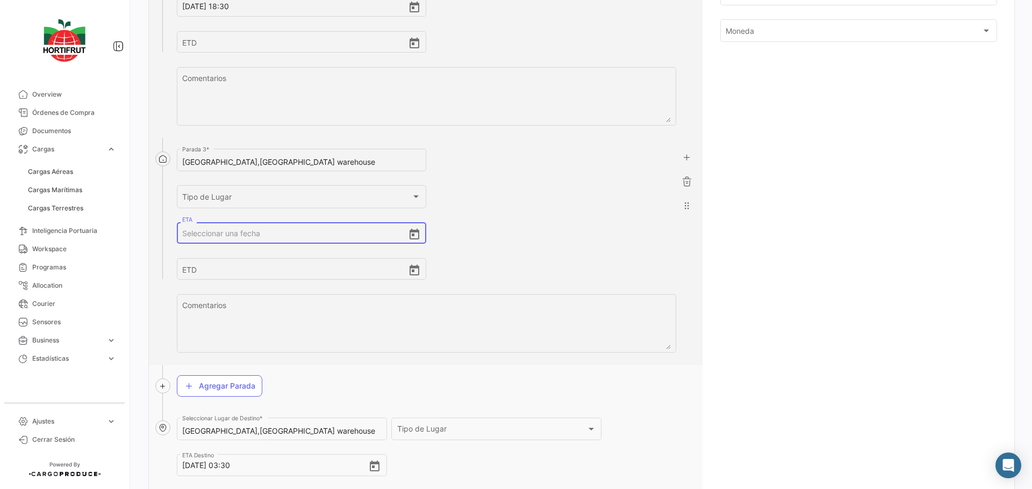
paste input "[DATE] 18:30"
type input "[DATE] 18:30"
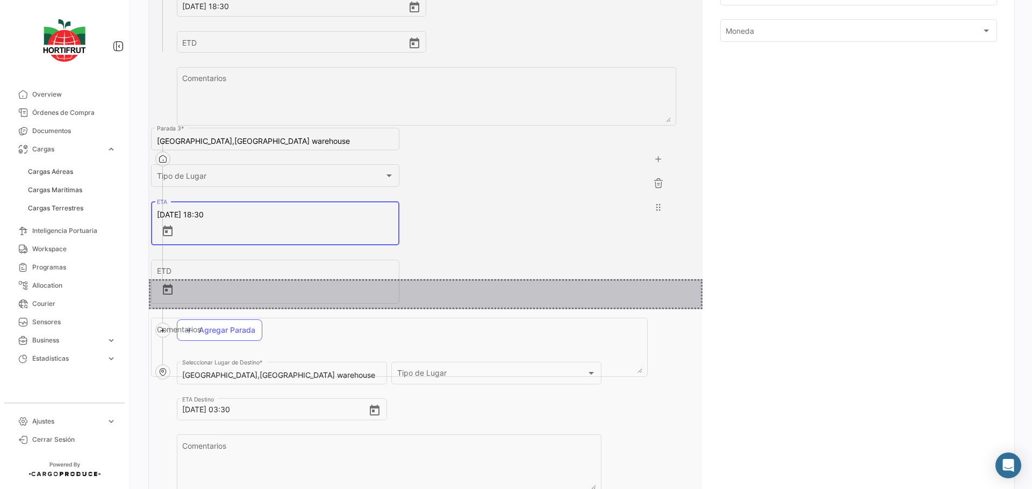
drag, startPoint x: 249, startPoint y: 230, endPoint x: 223, endPoint y: 232, distance: 25.3
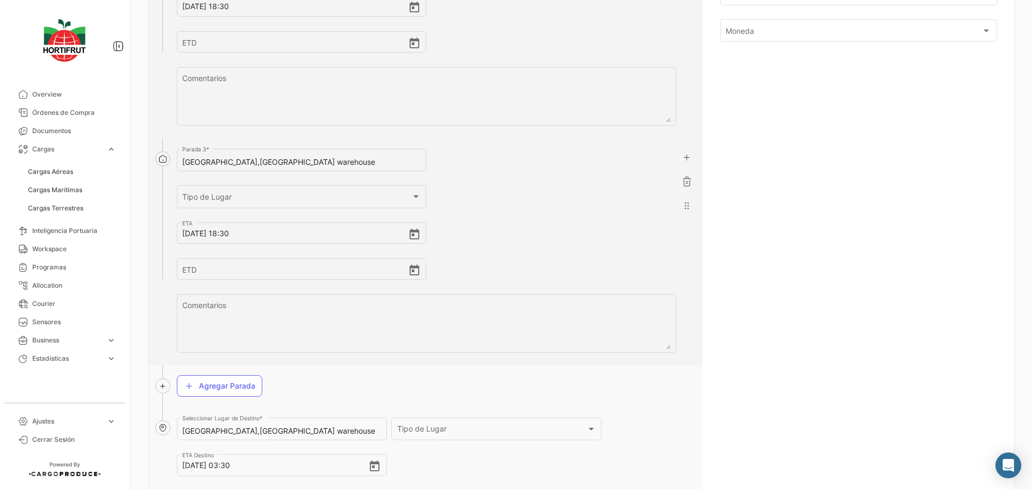
click at [244, 232] on input "[DATE] 18:30" at bounding box center [295, 234] width 226 height 38
click at [251, 233] on input "[DATE] 00:00" at bounding box center [295, 234] width 226 height 38
click at [254, 470] on input "[DATE] 03:30" at bounding box center [275, 466] width 186 height 38
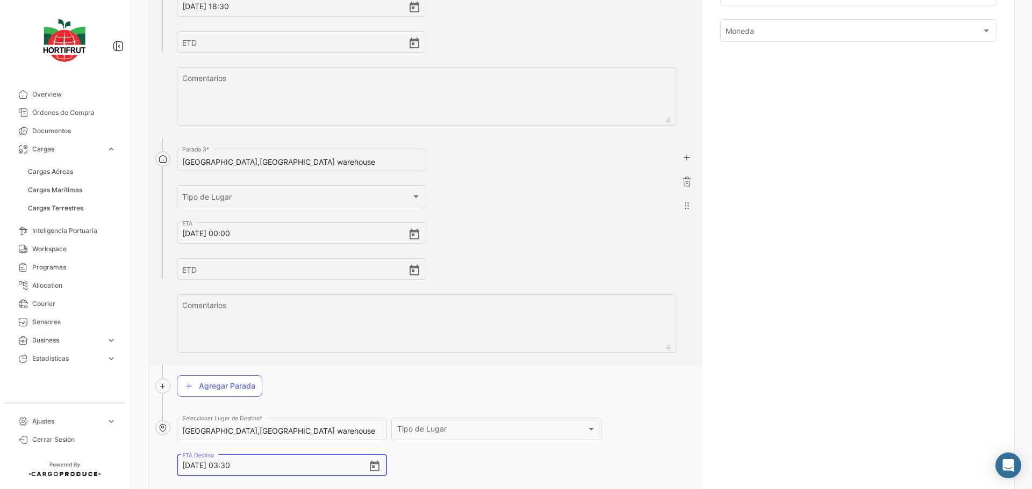
click at [190, 466] on input "[DATE] 03:30" at bounding box center [275, 466] width 186 height 38
click at [191, 234] on input "[DATE] 00:00" at bounding box center [295, 234] width 226 height 38
type input "[DATE] 00:00"
click at [191, 468] on input "[DATE] 03:30" at bounding box center [288, 466] width 212 height 38
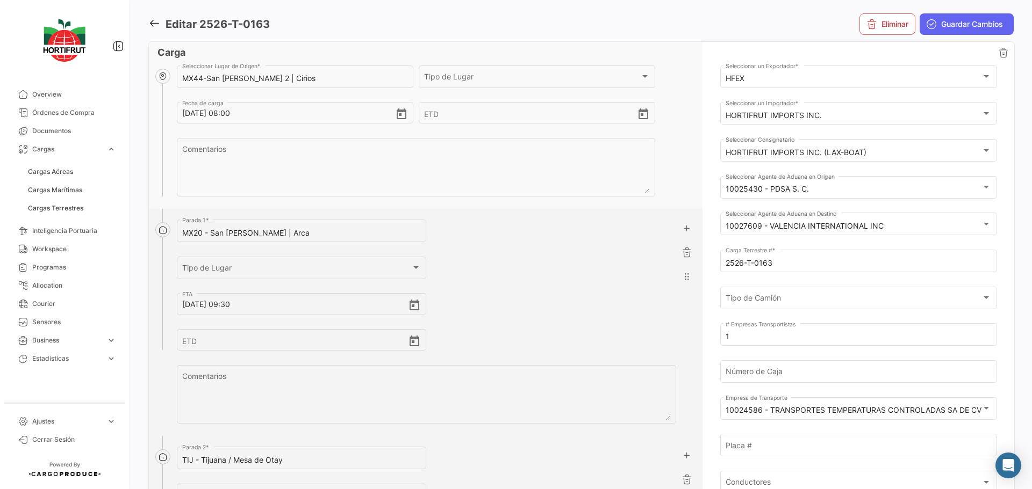
scroll to position [0, 0]
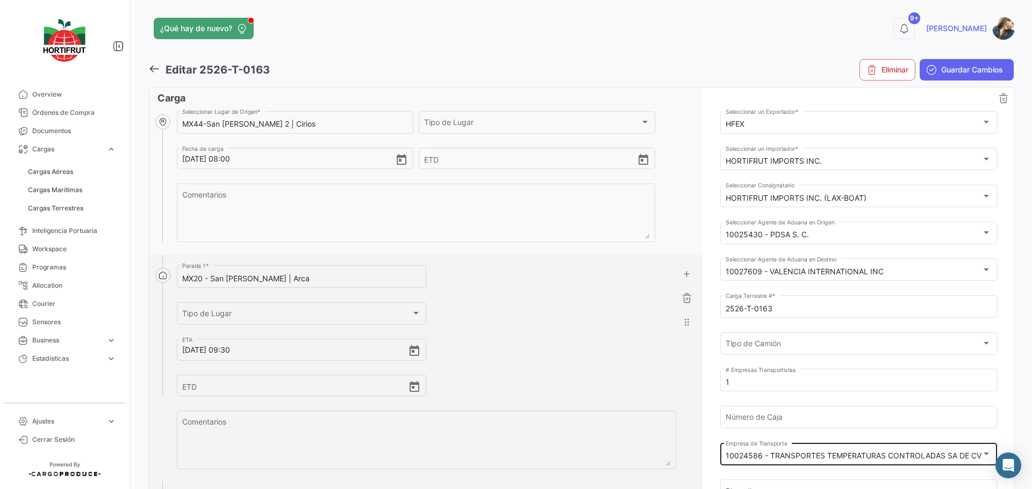
type input "[DATE] 03:30"
click at [787, 463] on div "10024586 - TRANSPORTES TEMPERATURAS CONTROLADAS SA DE CV Empresa de Transporte" at bounding box center [857, 453] width 265 height 25
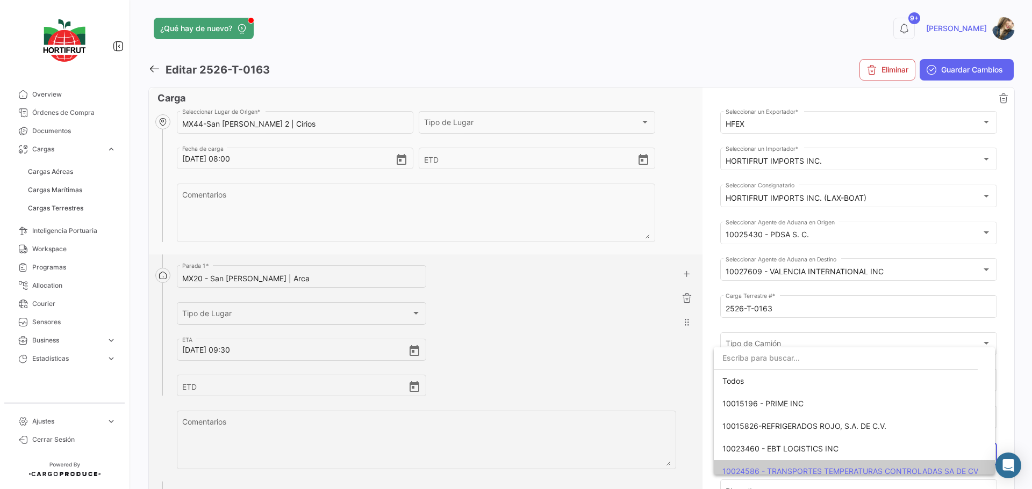
scroll to position [63, 0]
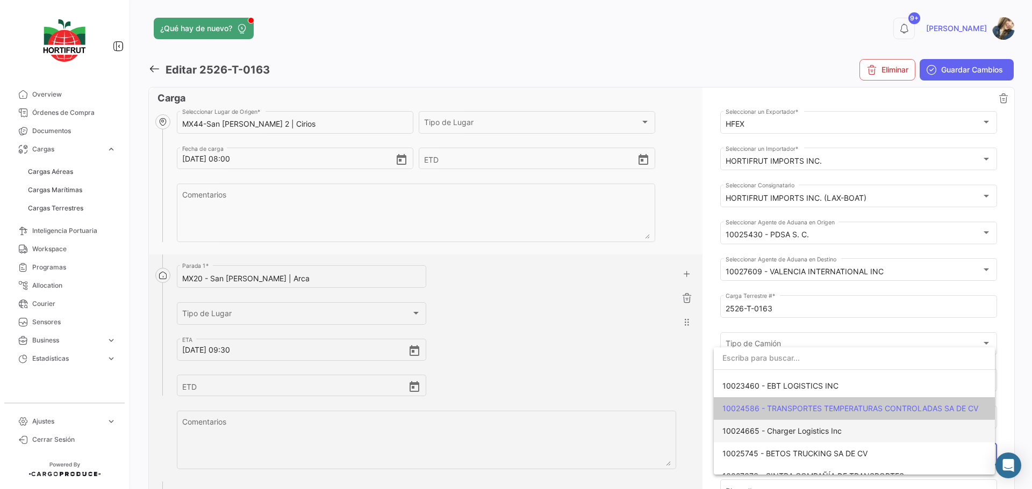
click at [805, 426] on span "10024665 - Charger Logistics Inc" at bounding box center [854, 431] width 264 height 23
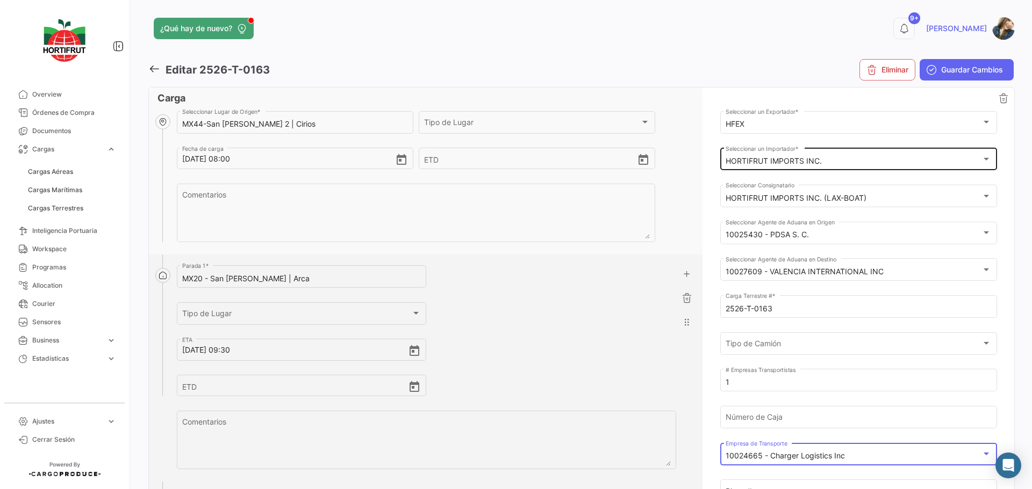
click at [809, 163] on mat-select-trigger "HORTIFRUT IMPORTS INC." at bounding box center [773, 160] width 96 height 9
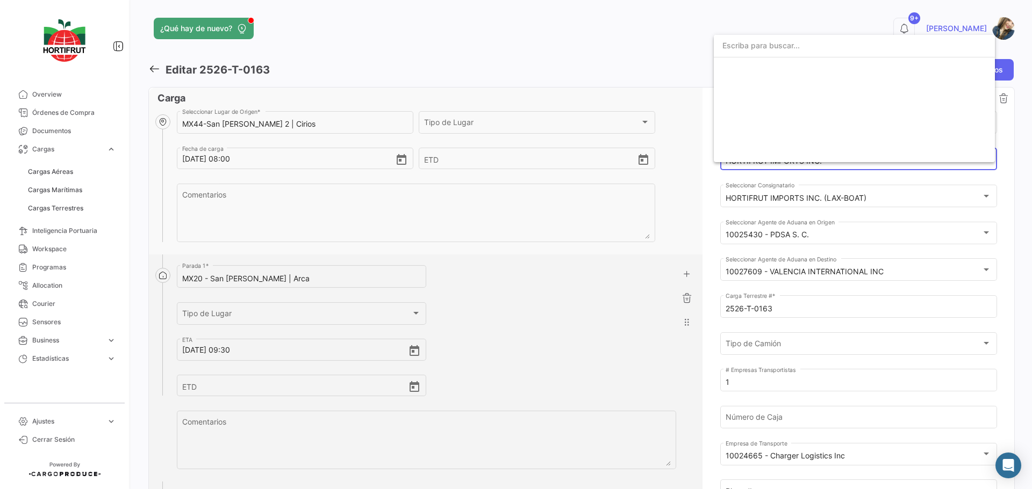
scroll to position [1697, 0]
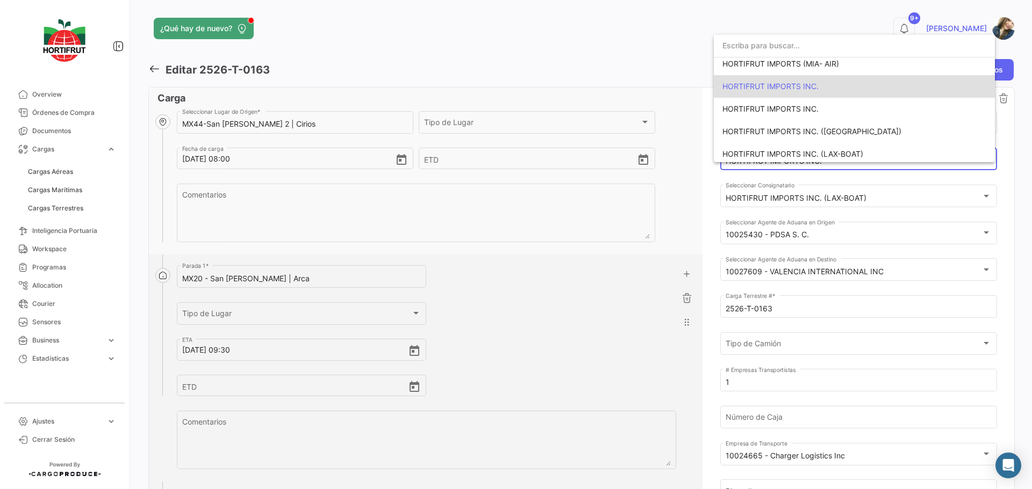
click at [812, 90] on span "HORTIFRUT IMPORTS INC." at bounding box center [770, 86] width 96 height 9
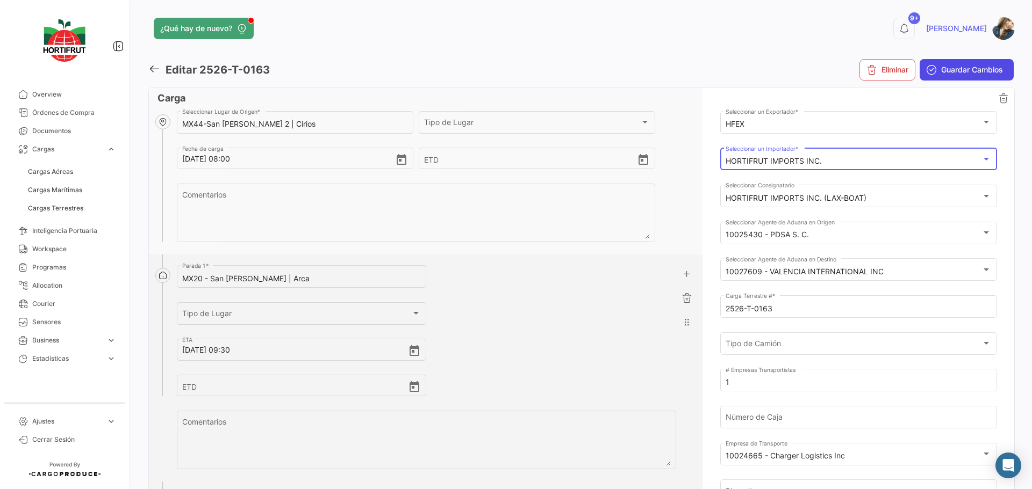
click at [970, 74] on span "Guardar Cambios" at bounding box center [972, 69] width 62 height 11
